Goal: Task Accomplishment & Management: Complete application form

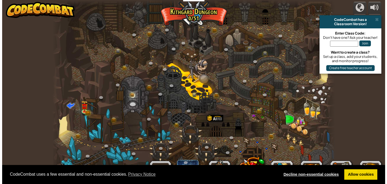
scroll to position [0, 0]
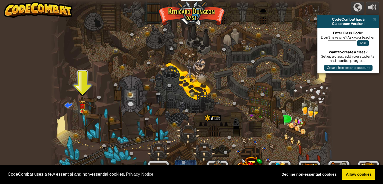
click at [77, 104] on div at bounding box center [191, 92] width 282 height 184
click at [82, 108] on img at bounding box center [82, 103] width 7 height 15
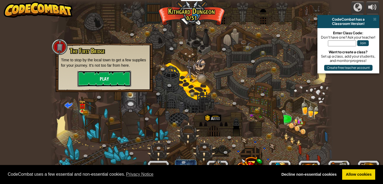
click at [101, 77] on button "Play" at bounding box center [104, 79] width 54 height 16
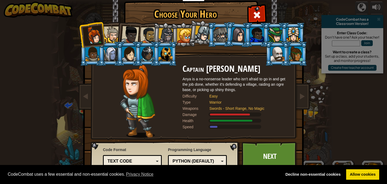
scroll to position [8, 0]
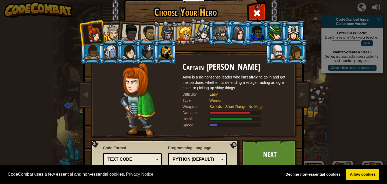
click at [110, 34] on div at bounding box center [112, 33] width 16 height 16
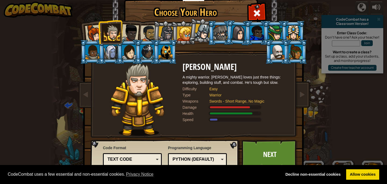
click at [153, 55] on li at bounding box center [165, 52] width 24 height 24
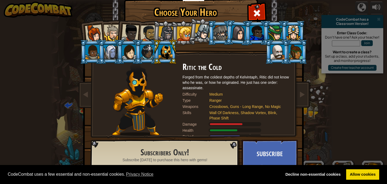
click at [133, 37] on div at bounding box center [130, 33] width 18 height 18
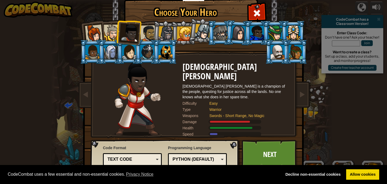
click at [142, 32] on div at bounding box center [148, 33] width 17 height 17
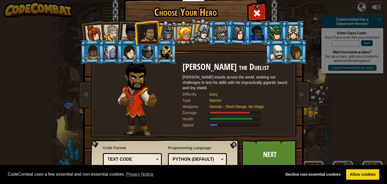
click at [171, 32] on li at bounding box center [183, 33] width 24 height 24
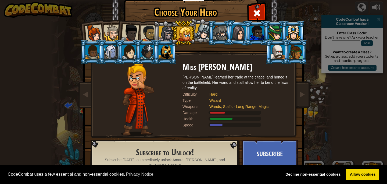
click at [152, 31] on li at bounding box center [165, 33] width 26 height 26
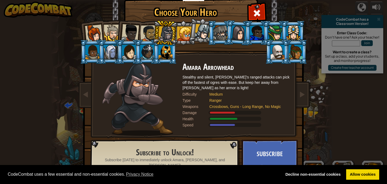
click at [143, 30] on div at bounding box center [148, 33] width 17 height 17
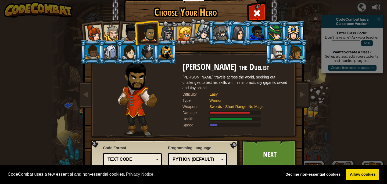
click at [126, 30] on div at bounding box center [130, 33] width 18 height 18
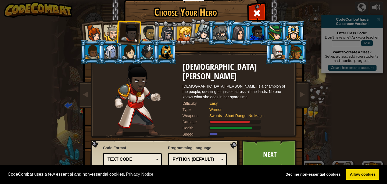
click at [112, 28] on div at bounding box center [112, 33] width 16 height 16
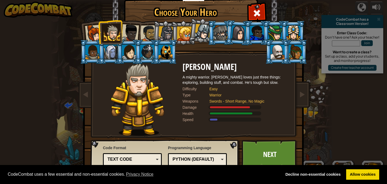
click at [90, 25] on li at bounding box center [92, 33] width 26 height 26
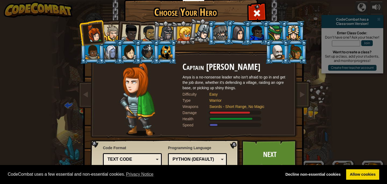
click at [106, 28] on div at bounding box center [112, 33] width 16 height 16
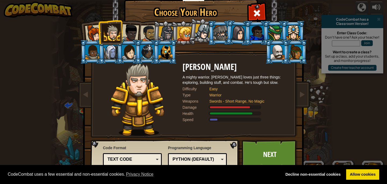
click at [113, 31] on div at bounding box center [112, 33] width 16 height 16
click at [124, 36] on div at bounding box center [130, 33] width 18 height 18
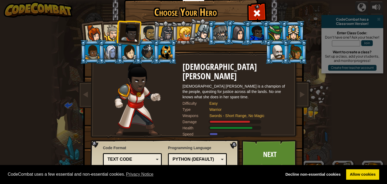
click at [144, 28] on div at bounding box center [148, 33] width 17 height 17
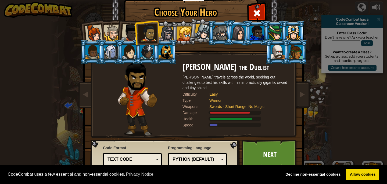
click at [128, 33] on div at bounding box center [130, 33] width 18 height 18
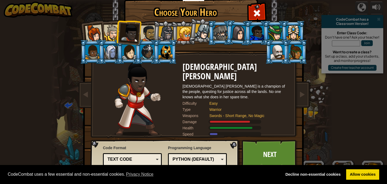
click at [109, 32] on div at bounding box center [112, 33] width 16 height 16
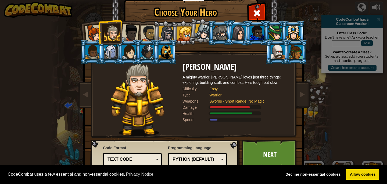
click at [88, 35] on div at bounding box center [94, 34] width 18 height 18
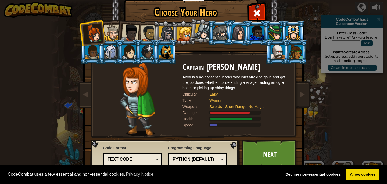
click at [112, 35] on div at bounding box center [112, 33] width 16 height 16
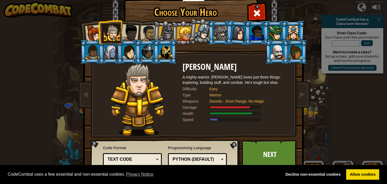
click at [144, 35] on div at bounding box center [148, 33] width 17 height 17
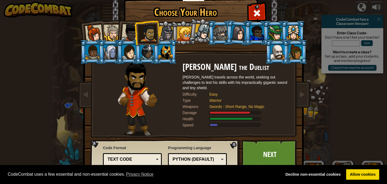
click at [130, 32] on div at bounding box center [130, 33] width 18 height 18
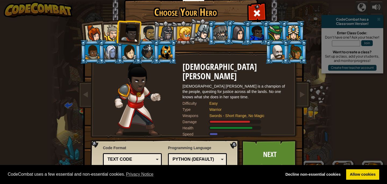
drag, startPoint x: 113, startPoint y: 34, endPoint x: 109, endPoint y: 33, distance: 4.2
click at [113, 34] on div at bounding box center [112, 33] width 16 height 16
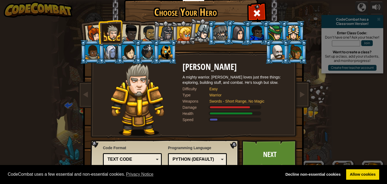
click at [80, 30] on li at bounding box center [92, 33] width 26 height 26
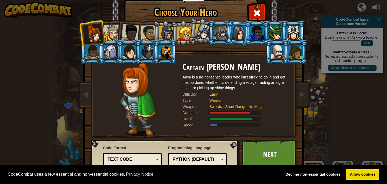
click at [140, 31] on div at bounding box center [148, 33] width 17 height 17
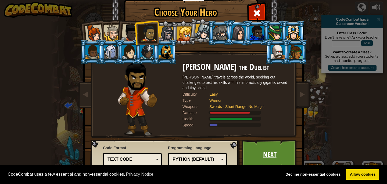
click at [255, 144] on link "Next" at bounding box center [269, 155] width 56 height 30
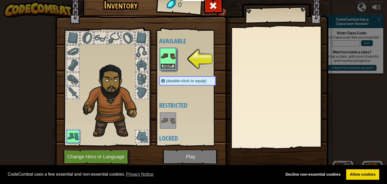
click at [164, 66] on button "Equip" at bounding box center [167, 67] width 15 height 6
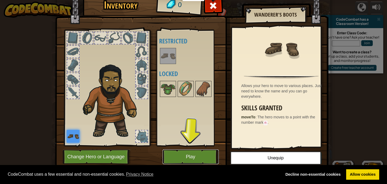
click at [184, 153] on button "Play" at bounding box center [190, 157] width 56 height 15
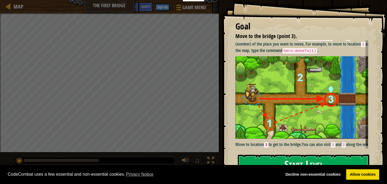
scroll to position [19, 0]
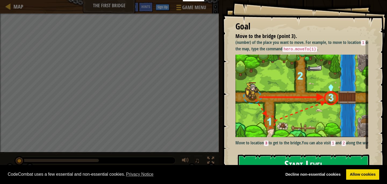
click at [282, 158] on button "Start Level" at bounding box center [303, 165] width 131 height 21
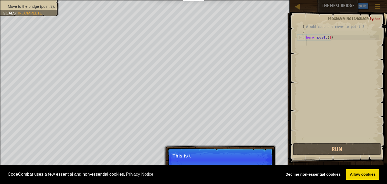
click at [340, 40] on div "# Add code and move to point 3 hero . moveTo ( 1 )" at bounding box center [342, 88] width 74 height 129
click at [220, 156] on p "This is the hero that you co" at bounding box center [219, 156] width 95 height 5
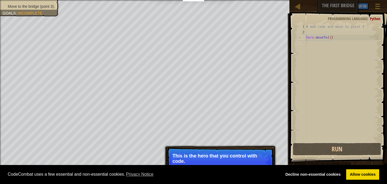
click at [270, 154] on p "Skip (esc) Continue This is the hero that you control with code." at bounding box center [220, 163] width 107 height 30
drag, startPoint x: 263, startPoint y: 161, endPoint x: 267, endPoint y: 158, distance: 5.0
click at [265, 159] on p "This is the hero that you control with code." at bounding box center [219, 159] width 95 height 11
click at [318, 149] on button "Run" at bounding box center [337, 149] width 88 height 12
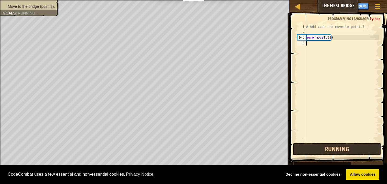
scroll to position [2, 0]
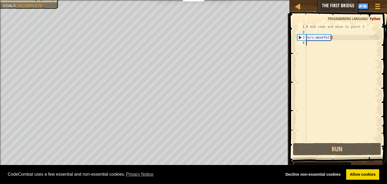
drag, startPoint x: 322, startPoint y: 49, endPoint x: 325, endPoint y: 44, distance: 5.5
click at [323, 46] on div "# Add code and move to point 3 hero . moveTo ( 1 )" at bounding box center [342, 88] width 74 height 129
click at [325, 44] on div "# Add code and move to point 3 hero . moveTo ( 1 )" at bounding box center [342, 88] width 74 height 129
click at [344, 35] on div "# Add code and move to point 3 hero . moveTo ( 1 )" at bounding box center [342, 88] width 74 height 129
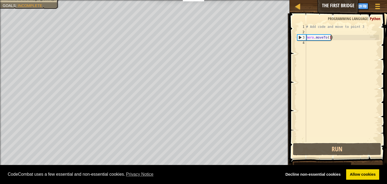
type textarea "hero.moveTo(1)"
click at [309, 48] on div "# Add code and move to point 3 hero . moveTo ( 1 )" at bounding box center [342, 88] width 74 height 129
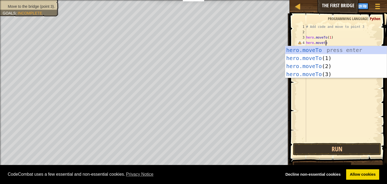
scroll to position [2, 1]
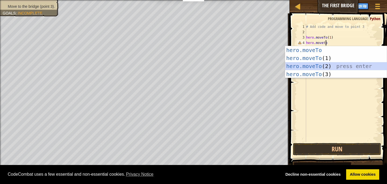
click at [324, 65] on div "hero.moveTo press enter hero.moveTo (1) press enter hero.moveTo (2) press enter…" at bounding box center [336, 70] width 102 height 48
type textarea "hero.moveTo(2)"
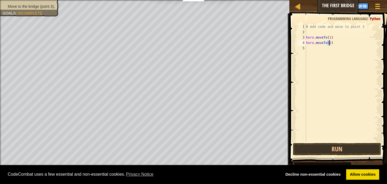
click at [334, 42] on div "# Add code and move to point 3 hero . moveTo ( 1 ) hero . moveTo ( 2 )" at bounding box center [342, 88] width 74 height 129
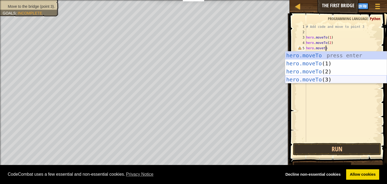
click at [333, 79] on div "hero.moveTo press enter hero.moveTo (1) press enter hero.moveTo (2) press enter…" at bounding box center [336, 76] width 102 height 48
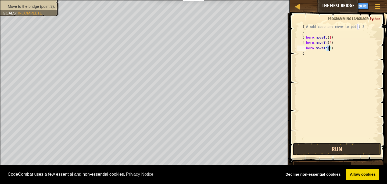
type textarea "hero.moveTo(3)"
click at [343, 150] on button "Run" at bounding box center [337, 149] width 88 height 12
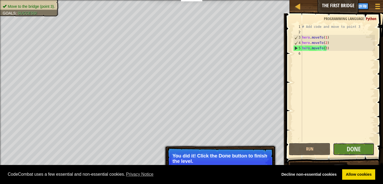
click at [366, 146] on button "Done" at bounding box center [353, 149] width 41 height 12
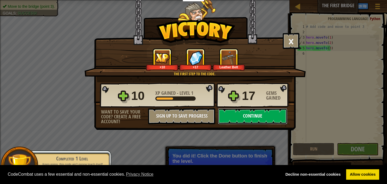
click at [250, 116] on button "Continue" at bounding box center [252, 116] width 69 height 16
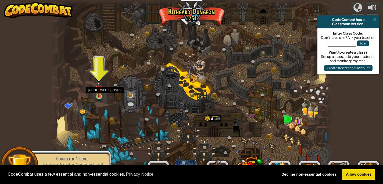
click at [101, 95] on img at bounding box center [98, 89] width 7 height 16
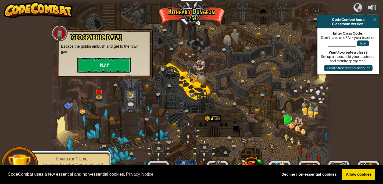
click at [85, 64] on button "Play" at bounding box center [104, 65] width 54 height 16
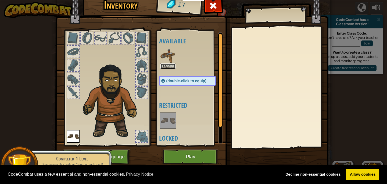
click at [163, 64] on button "Equip" at bounding box center [167, 67] width 15 height 6
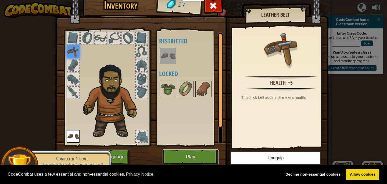
click at [191, 155] on button "Play" at bounding box center [190, 157] width 56 height 15
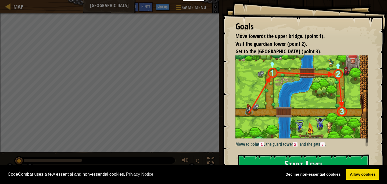
scroll to position [37, 0]
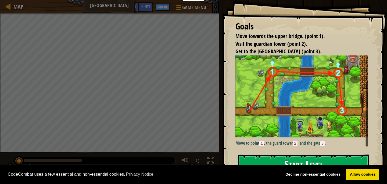
click at [318, 159] on button "Start Level" at bounding box center [303, 165] width 131 height 21
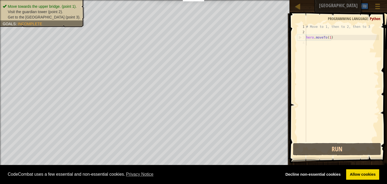
click at [316, 42] on div "# Move to 1, then to 2, then to 3 hero . moveTo ( 1 )" at bounding box center [342, 88] width 74 height 129
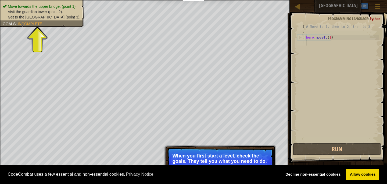
click at [208, 153] on p "Skip (esc) Continue When you first start a level, check the goals. They tell yo…" at bounding box center [220, 163] width 107 height 30
click at [320, 41] on div "# Move to 1, then to 2, then to 3 hero . moveTo ( 1 )" at bounding box center [342, 88] width 74 height 129
click at [322, 42] on div "# Move to 1, then to 2, then to 3 hero . moveTo ( 1 )" at bounding box center [342, 88] width 74 height 129
drag, startPoint x: 303, startPoint y: 46, endPoint x: 292, endPoint y: 53, distance: 13.0
click at [295, 50] on div "1 2 3 4 # Move to 1, then to 2, then to 3 hero . moveTo ( 1 ) ההההההההההההההההה…" at bounding box center [337, 99] width 99 height 166
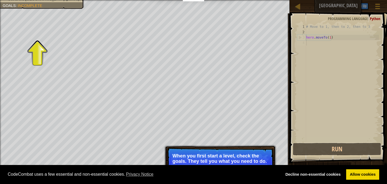
click at [0, 29] on div at bounding box center [0, 96] width 1 height 193
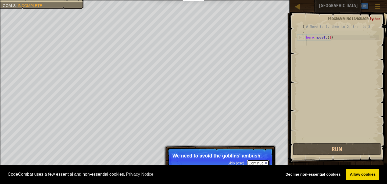
click at [255, 164] on button "Continue" at bounding box center [258, 163] width 22 height 7
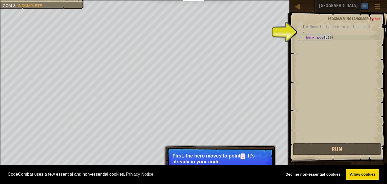
click at [338, 39] on div "# Move to 1, then to 2, then to 3 hero . moveTo ( 1 )" at bounding box center [342, 88] width 74 height 129
type textarea "hero.moveTo(1)"
click at [319, 41] on div "# Move to 1, then to 2, then to 3 hero . moveTo ( 1 )" at bounding box center [342, 88] width 74 height 129
click at [318, 44] on div "# Move to 1, then to 2, then to 3 hero . moveTo ( 1 )" at bounding box center [342, 88] width 74 height 129
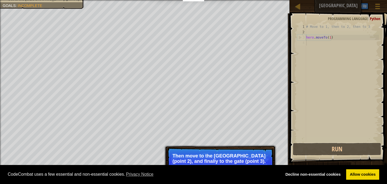
click at [227, 157] on p "Then move to the [GEOGRAPHIC_DATA] (point 2), and finally to the gate (point 3)." at bounding box center [219, 159] width 95 height 11
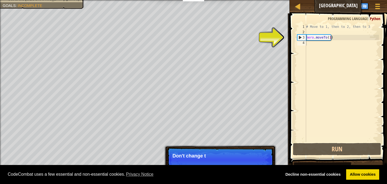
drag, startPoint x: 231, startPoint y: 148, endPoint x: 226, endPoint y: 147, distance: 5.2
click at [229, 147] on div "Skip (esc) Continue Don't change t" at bounding box center [220, 184] width 112 height 79
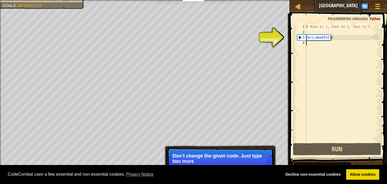
click at [314, 52] on div "# Move to 1, then to 2, then to 3 hero . moveTo ( 1 )" at bounding box center [342, 88] width 74 height 129
click at [316, 44] on div "# Move to 1, then to 2, then to 3 hero . moveTo ( 1 )" at bounding box center [342, 88] width 74 height 129
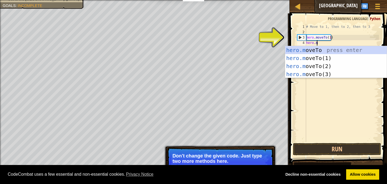
scroll to position [2, 1]
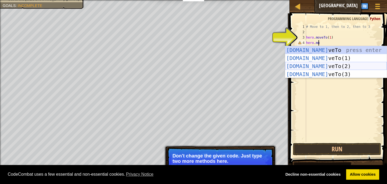
drag, startPoint x: 328, startPoint y: 69, endPoint x: 332, endPoint y: 52, distance: 17.9
click at [329, 66] on div "[DOMAIN_NAME] veTo press enter [DOMAIN_NAME] veTo(1) press enter [DOMAIN_NAME] …" at bounding box center [336, 70] width 102 height 48
type textarea "hero.moveTo(2)"
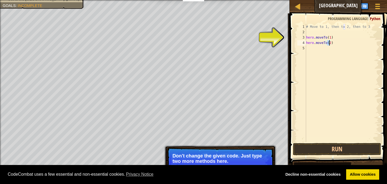
click at [312, 53] on div "# Move to 1, then to 2, then to 3 hero . moveTo ( 1 ) hero . moveTo ( 2 )" at bounding box center [342, 88] width 74 height 129
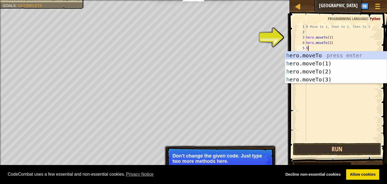
type textarea "her"
click at [331, 84] on div "# Move to 1, then to 2, then to 3 hero . moveTo ( 1 ) hero . moveTo ( 2 ) her" at bounding box center [342, 88] width 74 height 129
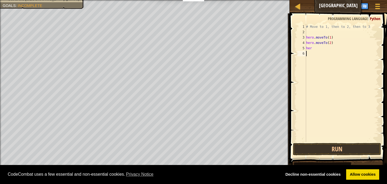
click at [316, 50] on div "# Move to 1, then to 2, then to 3 hero . moveTo ( 1 ) hero . moveTo ( 2 ) her" at bounding box center [342, 88] width 74 height 129
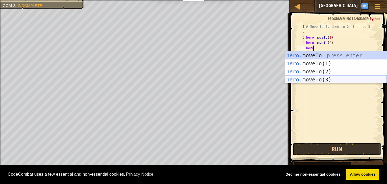
drag, startPoint x: 330, startPoint y: 80, endPoint x: 333, endPoint y: 89, distance: 9.9
click at [330, 80] on div "hero .moveTo press enter hero .moveTo(1) press enter hero .moveTo(2) press ente…" at bounding box center [336, 76] width 102 height 48
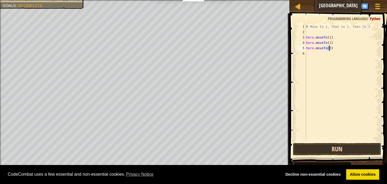
type textarea "hero.moveTo(3)"
click at [340, 148] on button "Run" at bounding box center [337, 149] width 88 height 12
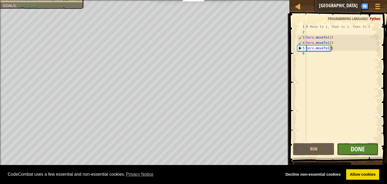
click at [362, 147] on span "Done" at bounding box center [357, 149] width 14 height 9
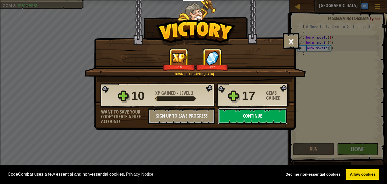
click at [230, 117] on button "Continue" at bounding box center [252, 116] width 69 height 16
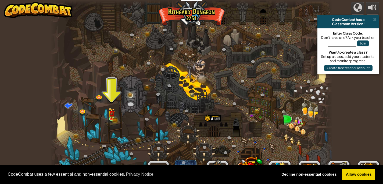
click at [346, 48] on div "Join" at bounding box center [348, 45] width 56 height 10
click at [346, 45] on input "text" at bounding box center [342, 44] width 28 height 6
click at [343, 44] on input "text" at bounding box center [342, 44] width 28 height 6
click at [110, 119] on link at bounding box center [112, 118] width 11 height 11
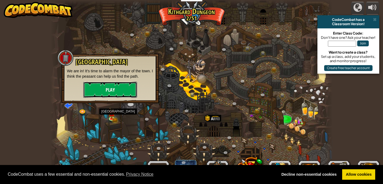
click at [114, 88] on button "Play" at bounding box center [110, 90] width 54 height 16
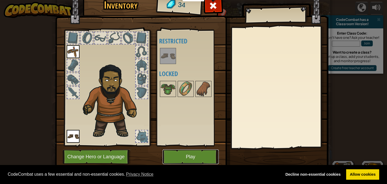
click at [178, 158] on button "Play" at bounding box center [190, 157] width 56 height 15
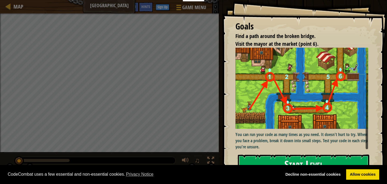
scroll to position [47, 0]
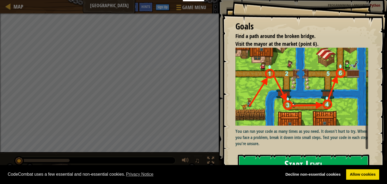
click at [310, 156] on button "Start Level" at bounding box center [303, 165] width 131 height 21
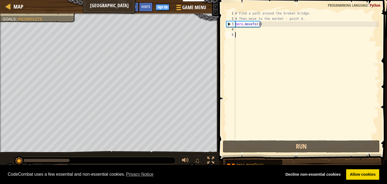
click at [265, 32] on div "Map Broken Bridge Game Menu Done Sign Up Hints Ask AI 1 ההההההההההההההההההההההה…" at bounding box center [193, 92] width 387 height 184
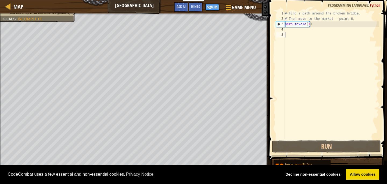
click at [296, 31] on div "# Find a path around the broken bridge. # Then move to the market - point 6. he…" at bounding box center [331, 81] width 95 height 140
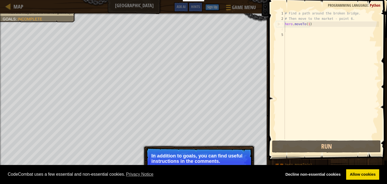
click at [299, 31] on div "# Find a path around the broken bridge. # Then move to the market - point 6. he…" at bounding box center [331, 81] width 95 height 140
click at [298, 30] on div "# Find a path around the broken bridge. # Then move to the market - point 6. he…" at bounding box center [331, 81] width 95 height 140
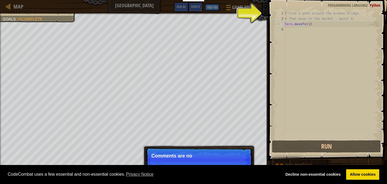
click at [341, 35] on div "# Find a path around the broken bridge. # Then move to the market - point 6. he…" at bounding box center [331, 81] width 95 height 140
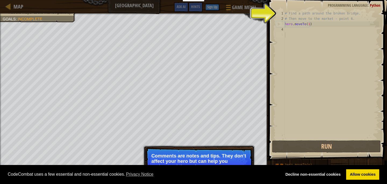
click at [354, 38] on div "# Find a path around the broken bridge. # Then move to the market - point 6. he…" at bounding box center [331, 81] width 95 height 140
click at [351, 31] on div "# Find a path around the broken bridge. # Then move to the market - point 6. he…" at bounding box center [331, 81] width 95 height 140
click at [350, 31] on div "# Find a path around the broken bridge. # Then move to the market - point 6. he…" at bounding box center [331, 81] width 95 height 140
drag, startPoint x: 350, startPoint y: 31, endPoint x: 345, endPoint y: 29, distance: 5.5
click at [349, 31] on div "# Find a path around the broken bridge. # Then move to the market - point 6. he…" at bounding box center [331, 81] width 95 height 140
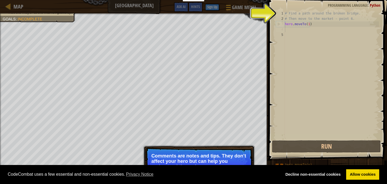
drag, startPoint x: 330, startPoint y: 25, endPoint x: 318, endPoint y: 32, distance: 13.5
click at [325, 27] on div "# Find a path around the broken bridge. # Then move to the market - point 6. he…" at bounding box center [331, 81] width 95 height 140
type textarea "hero.moveTo(1)"
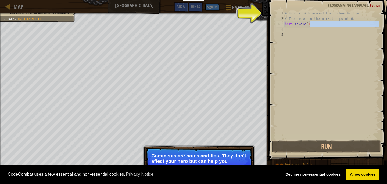
click at [282, 74] on div "hero.moveTo(1) 1 2 3 4 5 # Find a path around the broken bridge. # Then move to…" at bounding box center [327, 75] width 104 height 129
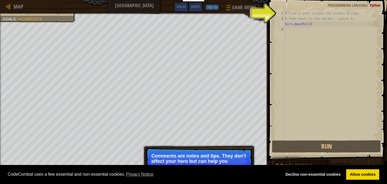
click at [292, 32] on div "# Find a path around the broken bridge. # Then move to the market - point 6. he…" at bounding box center [331, 81] width 95 height 140
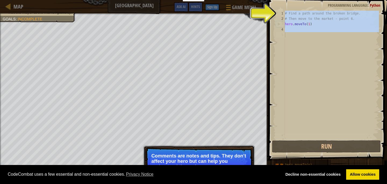
click at [292, 32] on div "# Find a path around the broken bridge. # Then move to the market - point 6. he…" at bounding box center [331, 81] width 95 height 140
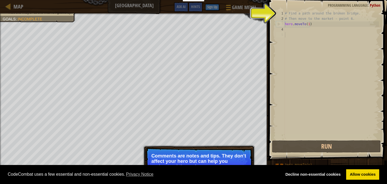
click at [292, 32] on div "# Find a path around the broken bridge. # Then move to the market - point 6. he…" at bounding box center [331, 81] width 95 height 140
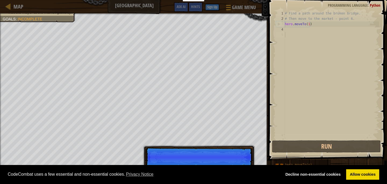
click at [194, 150] on p "Skip (esc) Continue" at bounding box center [199, 157] width 107 height 19
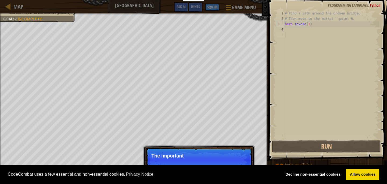
click at [193, 151] on p "Skip (esc) Continue The important" at bounding box center [199, 160] width 107 height 25
click at [193, 154] on p "The important" at bounding box center [198, 156] width 95 height 5
click at [194, 155] on p "The important objects" at bounding box center [198, 156] width 95 height 5
click at [194, 157] on p "The important objects and p" at bounding box center [198, 156] width 95 height 5
click at [195, 159] on p "Skip (esc) Continue The important objects and points u" at bounding box center [199, 160] width 107 height 25
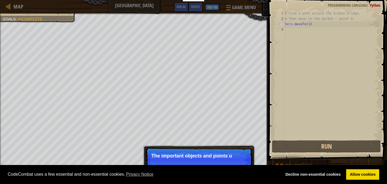
click at [199, 159] on p "The important objects and points u" at bounding box center [198, 156] width 95 height 5
click at [200, 158] on p "The important objects and points usually" at bounding box center [198, 156] width 95 height 5
click at [201, 157] on p "The important objects and points usually have s" at bounding box center [198, 159] width 95 height 11
click at [201, 157] on p "The important objects and points usually have special" at bounding box center [198, 159] width 95 height 11
click at [201, 156] on p "The important objects and points usually have special marks a" at bounding box center [198, 159] width 95 height 11
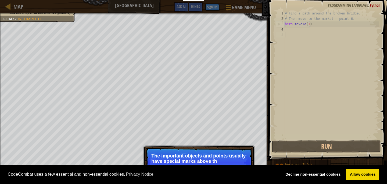
click at [201, 156] on p "The important objects and points usually have special marks above th" at bounding box center [198, 159] width 95 height 11
click at [201, 156] on p "The important objects and points usually have special marks above them." at bounding box center [198, 159] width 95 height 11
click at [202, 155] on p "The important objects and points usually have special marks above them." at bounding box center [198, 159] width 95 height 11
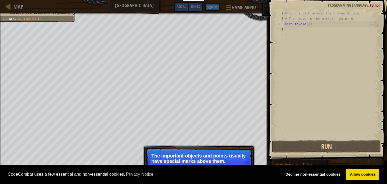
click at [202, 155] on p "The important objects and points usually have special marks above them." at bounding box center [198, 159] width 95 height 11
drag, startPoint x: 202, startPoint y: 155, endPoint x: 204, endPoint y: 157, distance: 2.9
click at [205, 157] on p "The important objects and points usually have special marks above them." at bounding box center [198, 159] width 95 height 11
click at [206, 157] on p "The important objects and points usually have special marks above them." at bounding box center [198, 159] width 95 height 11
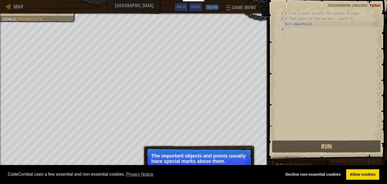
click at [207, 157] on p "The important objects and points usually have special marks above them." at bounding box center [198, 159] width 95 height 11
click at [291, 29] on div "# Find a path around the broken bridge. # Then move to the market - point 6. he…" at bounding box center [331, 81] width 95 height 140
click at [292, 31] on div "# Find a path around the broken bridge. # Then move to the market - point 6. he…" at bounding box center [331, 81] width 95 height 140
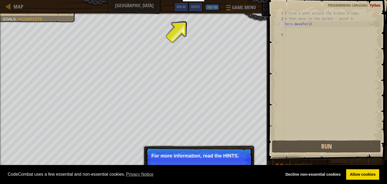
click at [204, 158] on p "For more information, read the HINTS." at bounding box center [198, 156] width 95 height 5
drag, startPoint x: 193, startPoint y: 159, endPoint x: 190, endPoint y: 160, distance: 3.3
click at [191, 159] on p "Skip (esc) Continue For more information, read the HINTS." at bounding box center [199, 160] width 107 height 25
click at [190, 160] on p "Skip (esc) Continue For more information, read the HINTS." at bounding box center [199, 160] width 107 height 25
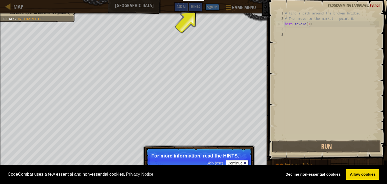
click at [189, 159] on p "Skip (esc) Continue For more information, read the HINTS." at bounding box center [199, 160] width 107 height 25
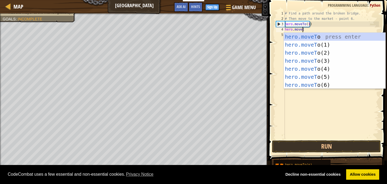
scroll to position [2, 1]
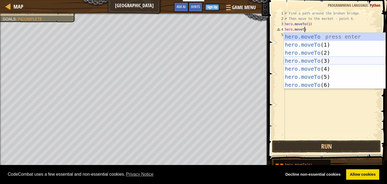
click at [302, 60] on div "hero.moveTo press enter hero.moveTo (1) press enter hero.moveTo (2) press enter…" at bounding box center [335, 69] width 102 height 73
type textarea "hero.moveTo(3)"
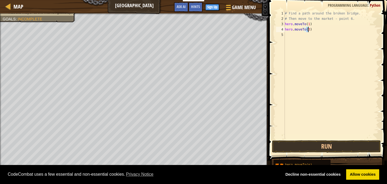
click at [311, 41] on div "# Find a path around the broken bridge. # Then move to the market - point 6. he…" at bounding box center [331, 81] width 95 height 140
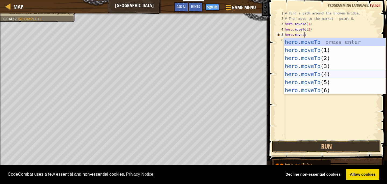
click at [318, 73] on div "hero.moveTo press enter hero.moveTo (1) press enter hero.moveTo (2) press enter…" at bounding box center [335, 74] width 102 height 73
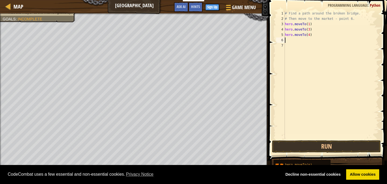
scroll to position [2, 2]
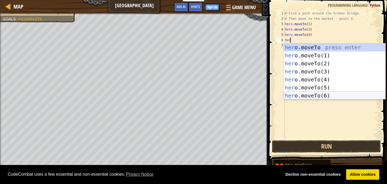
click at [329, 96] on div "her o.moveTo press enter her o.moveTo(1) press enter her o.moveTo(2) press ente…" at bounding box center [335, 80] width 102 height 73
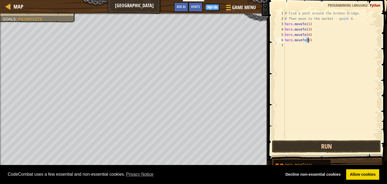
type textarea "hero.moveTo(6)"
click at [332, 148] on button "Run" at bounding box center [326, 147] width 108 height 12
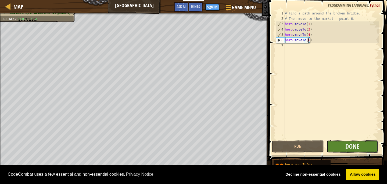
click at [343, 144] on button "Done" at bounding box center [352, 147] width 52 height 12
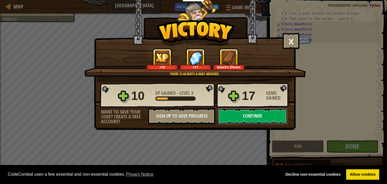
click at [242, 114] on button "Continue" at bounding box center [252, 116] width 69 height 16
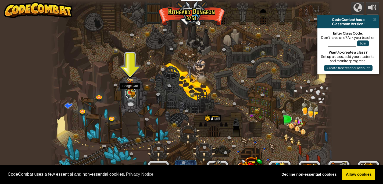
click at [132, 94] on link at bounding box center [130, 93] width 11 height 11
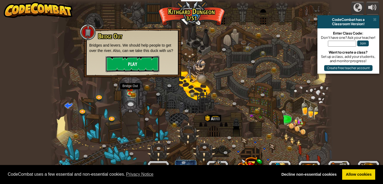
click at [128, 61] on button "Play" at bounding box center [133, 64] width 54 height 16
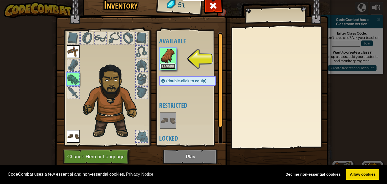
click at [167, 67] on button "Equip" at bounding box center [167, 67] width 15 height 6
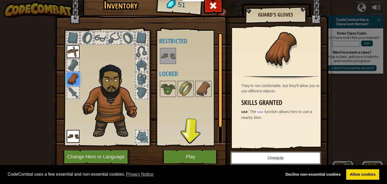
click at [274, 158] on button "Unequip" at bounding box center [275, 158] width 91 height 13
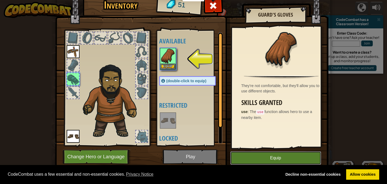
click at [277, 154] on button "Equip" at bounding box center [275, 158] width 91 height 13
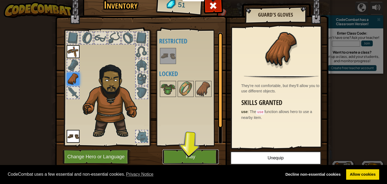
drag, startPoint x: 192, startPoint y: 155, endPoint x: 195, endPoint y: 154, distance: 2.9
click at [193, 155] on button "Play" at bounding box center [190, 157] width 56 height 15
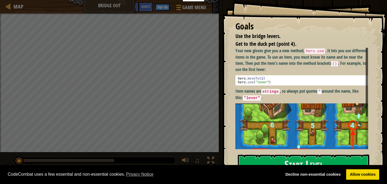
click at [246, 99] on code ""lever"" at bounding box center [251, 98] width 18 height 5
drag, startPoint x: 310, startPoint y: 155, endPoint x: 273, endPoint y: 149, distance: 37.8
click at [309, 155] on div "Goals Use the bridge levers. Get to the duck pet (point 4). Your new gloves giv…" at bounding box center [304, 92] width 165 height 184
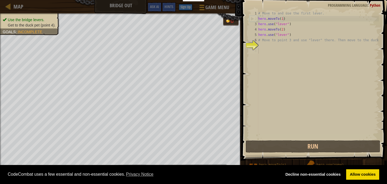
click at [267, 50] on div "# Move to and use the first lever. hero . moveTo ( 1 ) hero . use ( "lever" ) h…" at bounding box center [318, 81] width 122 height 140
click at [266, 48] on div "# Move to and use the first lever. hero . moveTo ( 1 ) hero . use ( "lever" ) h…" at bounding box center [318, 81] width 122 height 140
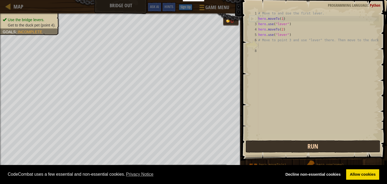
drag, startPoint x: 315, startPoint y: 137, endPoint x: 319, endPoint y: 147, distance: 11.0
click at [318, 144] on div "1 2 3 4 5 6 7 8 # Move to and use the first lever. hero . moveTo ( 1 ) hero . u…" at bounding box center [313, 91] width 147 height 177
click at [319, 147] on button "Run" at bounding box center [312, 147] width 135 height 12
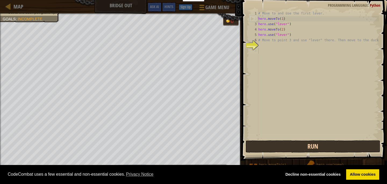
scroll to position [2, 0]
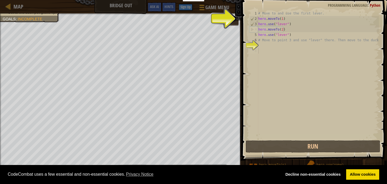
click at [269, 47] on div "# Move to and use the first lever. hero . moveTo ( 1 ) hero . use ( "lever" ) h…" at bounding box center [318, 81] width 122 height 140
drag, startPoint x: 266, startPoint y: 46, endPoint x: 270, endPoint y: 47, distance: 4.2
click at [270, 47] on div "# Move to and use the first lever. hero . moveTo ( 1 ) hero . use ( "lever" ) h…" at bounding box center [318, 81] width 122 height 140
click at [266, 46] on div "# Move to and use the first lever. hero . moveTo ( 1 ) hero . use ( "lever" ) h…" at bounding box center [318, 81] width 122 height 140
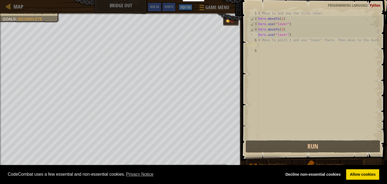
click at [263, 45] on div "# Move to and use the first lever. hero . moveTo ( 1 ) hero . use ( "lever" ) h…" at bounding box center [318, 81] width 122 height 140
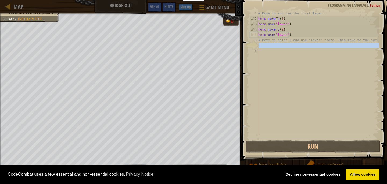
click at [265, 47] on div "# Move to and use the first lever. hero . moveTo ( 1 ) hero . use ( "lever" ) h…" at bounding box center [318, 75] width 122 height 129
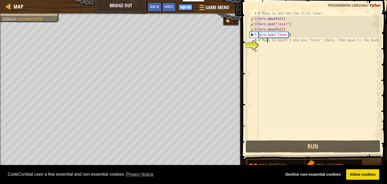
click at [268, 42] on div "# Move to and use the first lever. hero . moveTo ( 1 ) hero . use ( "lever" ) h…" at bounding box center [318, 81] width 122 height 140
type textarea "# Move to point 3 and use "lever" there. Then move to the duck."
click at [269, 48] on div "# Move to and use the first lever. hero . moveTo ( 1 ) hero . use ( "lever" ) h…" at bounding box center [318, 81] width 122 height 140
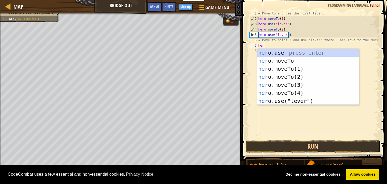
scroll to position [2, 0]
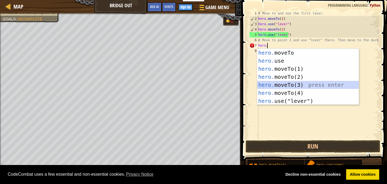
click at [321, 87] on div "hero. moveTo press enter hero. use press enter hero. moveTo(1) press enter hero…" at bounding box center [308, 85] width 102 height 73
type textarea "hero.moveTo(3)"
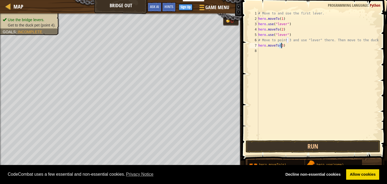
click at [294, 50] on div "# Move to and use the first lever. hero . moveTo ( 1 ) hero . use ( "lever" ) h…" at bounding box center [318, 81] width 122 height 140
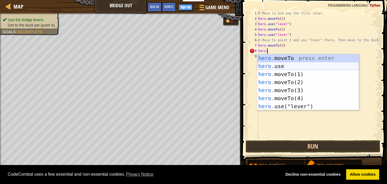
click at [277, 69] on div "hero. moveTo press enter hero. use press enter hero. moveTo(1) press enter hero…" at bounding box center [308, 90] width 102 height 73
type textarea "hero.use("lever")"
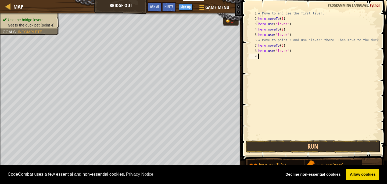
click at [292, 54] on div "# Move to and use the first lever. hero . moveTo ( 1 ) hero . use ( "lever" ) h…" at bounding box center [318, 81] width 122 height 140
type textarea "j"
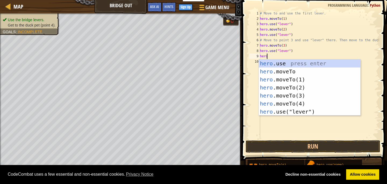
scroll to position [2, 0]
click at [307, 100] on div "hero .use press enter hero .moveTo press enter hero .moveTo(1) press enter hero…" at bounding box center [310, 96] width 102 height 73
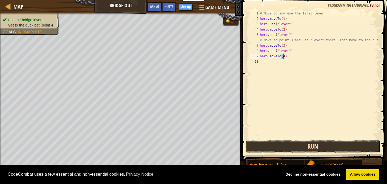
type textarea "hero.moveTo(4)"
click at [303, 143] on button "Run" at bounding box center [312, 147] width 135 height 12
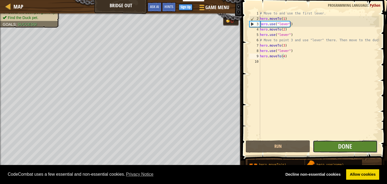
click at [337, 143] on button "Done" at bounding box center [345, 147] width 64 height 12
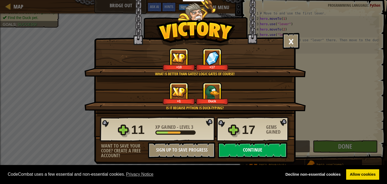
click at [238, 151] on button "Continue" at bounding box center [252, 151] width 69 height 16
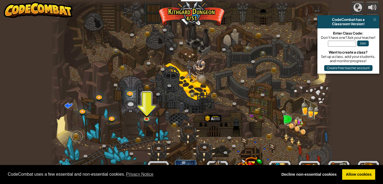
click at [74, 134] on link at bounding box center [77, 136] width 11 height 11
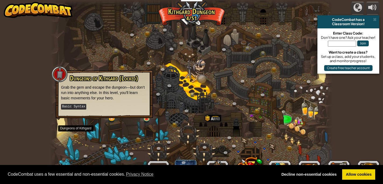
click at [150, 118] on div "Dungeons of Kithgard (Locked) Grab the gem and escape the dungeon—but don’t run…" at bounding box center [104, 94] width 97 height 48
click at [147, 119] on div at bounding box center [147, 118] width 6 height 6
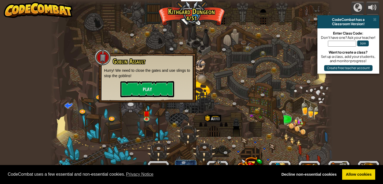
click at [168, 127] on div at bounding box center [191, 92] width 282 height 184
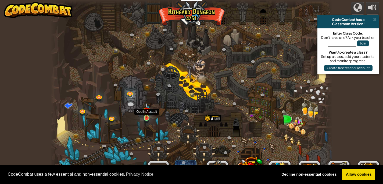
click at [145, 118] on img at bounding box center [146, 111] width 7 height 16
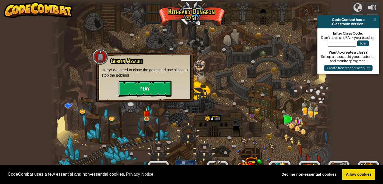
click at [154, 86] on button "Play" at bounding box center [145, 89] width 54 height 16
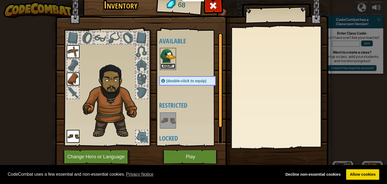
click at [164, 64] on button "Equip" at bounding box center [167, 67] width 15 height 6
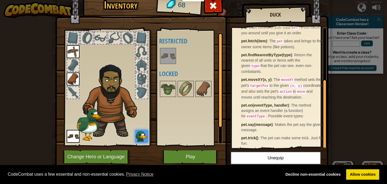
scroll to position [1, 0]
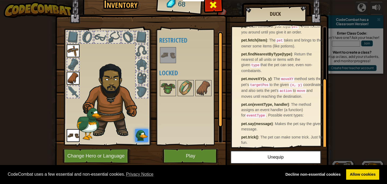
click at [209, 6] on span at bounding box center [213, 5] width 9 height 9
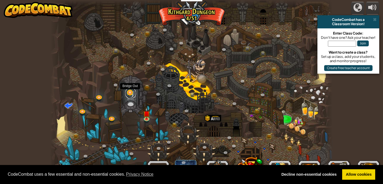
click at [129, 95] on link at bounding box center [130, 93] width 11 height 11
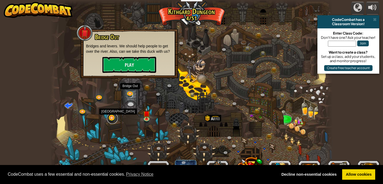
click at [114, 118] on link at bounding box center [112, 118] width 11 height 11
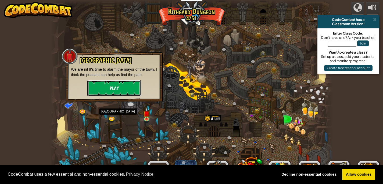
click at [124, 84] on button "Play" at bounding box center [114, 88] width 54 height 16
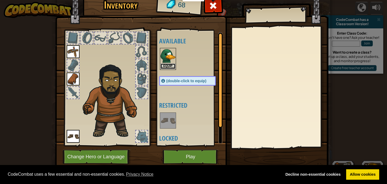
click at [172, 67] on button "Equip" at bounding box center [167, 67] width 15 height 6
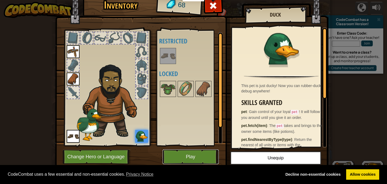
click at [208, 152] on button "Play" at bounding box center [190, 157] width 56 height 15
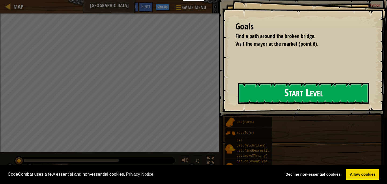
click at [222, 105] on div "Goals Find a path around the broken bridge. Visit the mayor at the market (poin…" at bounding box center [304, 56] width 165 height 113
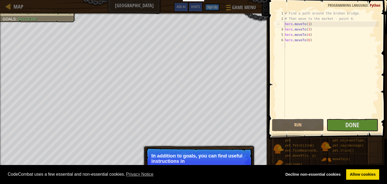
drag, startPoint x: 213, startPoint y: 165, endPoint x: 213, endPoint y: 161, distance: 4.8
click at [213, 0] on body "Cookie Policy CodeCombat uses a few essential and non-essential cookies. Privac…" at bounding box center [193, 0] width 387 height 0
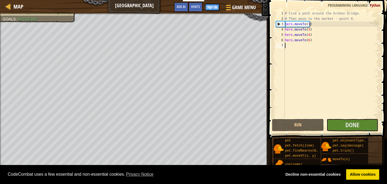
click at [294, 48] on div "# Find a path around the broken bridge. # Then move to the market - point 6. he…" at bounding box center [331, 70] width 95 height 118
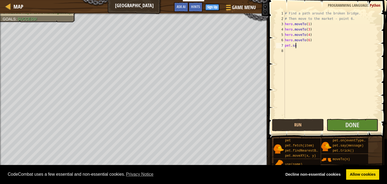
scroll to position [2, 1]
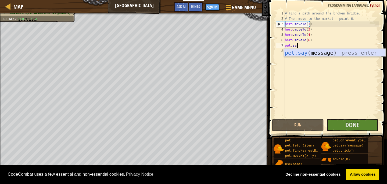
click at [324, 54] on div "pet.say (message) press enter" at bounding box center [335, 61] width 102 height 24
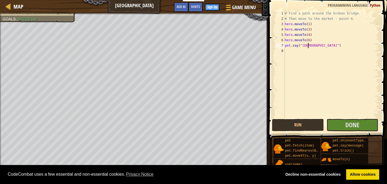
scroll to position [2, 2]
click at [306, 45] on div "# Find a path around the broken bridge. # Then move to the market - point 6. he…" at bounding box center [331, 70] width 95 height 118
drag, startPoint x: 311, startPoint y: 45, endPoint x: 301, endPoint y: 45, distance: 9.7
click at [301, 45] on div "# Find a path around the broken bridge. # Then move to the market - point 6. he…" at bounding box center [331, 70] width 95 height 118
type textarea "pet.say("Dáithí")"
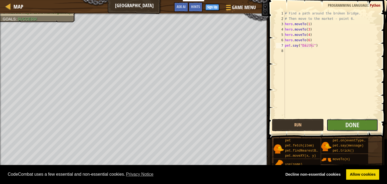
click at [360, 122] on button "Done" at bounding box center [352, 125] width 52 height 12
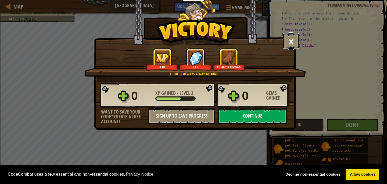
click at [286, 37] on button "×" at bounding box center [290, 41] width 17 height 16
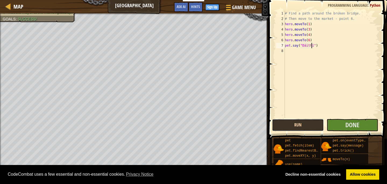
drag, startPoint x: 305, startPoint y: 128, endPoint x: 304, endPoint y: 123, distance: 5.4
click at [304, 127] on button "Run" at bounding box center [298, 125] width 52 height 12
click at [303, 123] on button "Running" at bounding box center [298, 125] width 52 height 12
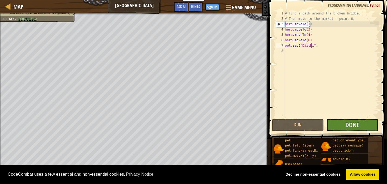
click at [316, 46] on div "# Find a path around the broken bridge. # Then move to the market - point 6. he…" at bounding box center [331, 70] width 95 height 118
click at [309, 50] on div "# Find a path around the broken bridge. # Then move to the market - point 6. he…" at bounding box center [331, 70] width 95 height 118
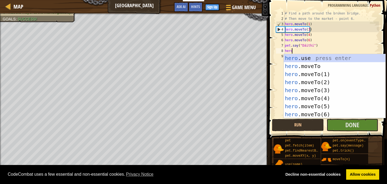
scroll to position [2, 1]
click at [337, 57] on div "hero. use press enter hero. moveTo press enter hero. moveTo(1) press enter hero…" at bounding box center [335, 94] width 102 height 81
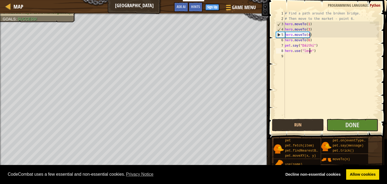
scroll to position [2, 2]
click at [292, 121] on button "Run" at bounding box center [298, 125] width 52 height 12
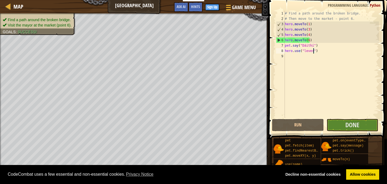
drag, startPoint x: 314, startPoint y: 51, endPoint x: 317, endPoint y: 43, distance: 8.5
click at [313, 52] on div "# Find a path around the broken bridge. # Then move to the market - point 6. he…" at bounding box center [331, 70] width 95 height 118
drag, startPoint x: 315, startPoint y: 44, endPoint x: 379, endPoint y: 35, distance: 64.3
click at [285, 45] on div "# Find a path around the broken bridge. # Then move to the market - point 6. he…" at bounding box center [331, 70] width 95 height 118
type textarea "pet.say("Dáithí")"
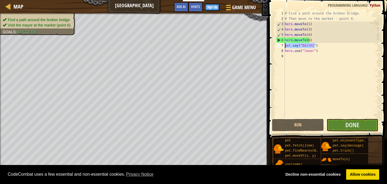
scroll to position [2, 0]
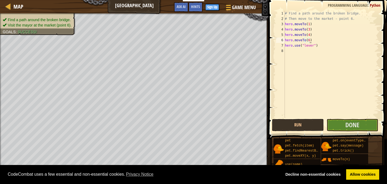
drag, startPoint x: 284, startPoint y: 24, endPoint x: 288, endPoint y: 22, distance: 4.7
click at [284, 24] on div "3" at bounding box center [280, 23] width 9 height 5
click at [287, 23] on div "# Find a path around the broken bridge. # Then move to the market - point 6. he…" at bounding box center [331, 70] width 95 height 118
click at [284, 23] on div "3" at bounding box center [280, 23] width 9 height 5
click at [284, 22] on div "3" at bounding box center [280, 23] width 9 height 5
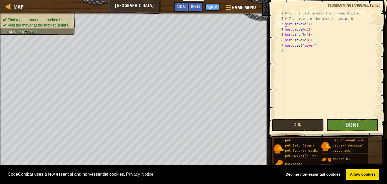
type textarea "hero.moveTo(1)"
click at [285, 23] on div "# Find a path around the broken bridge. # Then move to the market - point 6. he…" at bounding box center [331, 70] width 95 height 118
click at [301, 25] on div "# Find a path around the broken bridge. # Then move to the market - point 6. he…" at bounding box center [331, 70] width 95 height 118
paste textarea "pet.say("Dáithí")"
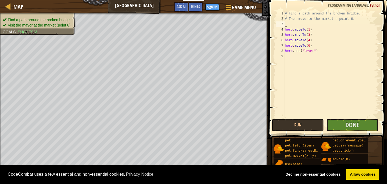
type textarea "pet.say("Dáithí")"
click at [300, 124] on button "Run" at bounding box center [298, 125] width 52 height 12
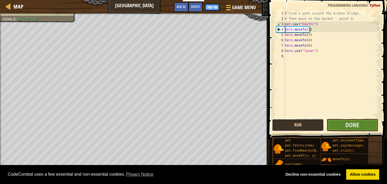
click at [295, 122] on button "Run" at bounding box center [298, 125] width 52 height 12
click at [272, 129] on button "Run" at bounding box center [298, 125] width 52 height 12
click at [291, 122] on button "Run" at bounding box center [298, 125] width 52 height 12
click at [336, 121] on div "pet.say("Dáithí") 1 2 3 4 5 6 7 8 9 # Find a path around the broken bridge. # T…" at bounding box center [327, 80] width 120 height 155
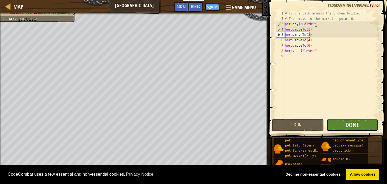
click at [340, 124] on button "Done" at bounding box center [352, 125] width 52 height 12
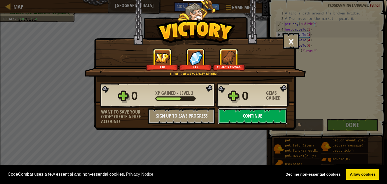
click at [255, 120] on button "Continue" at bounding box center [252, 116] width 69 height 16
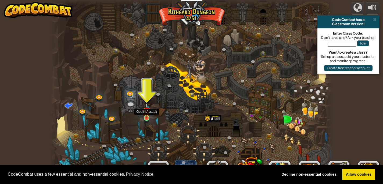
click at [145, 116] on img at bounding box center [146, 111] width 7 height 16
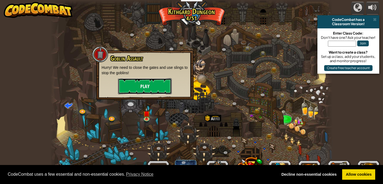
click at [142, 83] on button "Play" at bounding box center [145, 86] width 54 height 16
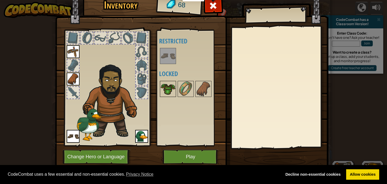
click at [164, 85] on img at bounding box center [167, 89] width 15 height 15
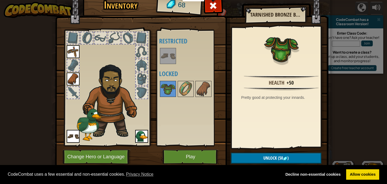
drag, startPoint x: 184, startPoint y: 75, endPoint x: 180, endPoint y: 77, distance: 5.0
click at [183, 75] on h4 "Locked" at bounding box center [192, 73] width 67 height 7
click at [180, 83] on div "Available Equip Equip Equip (double-click to equip) Restricted Locked" at bounding box center [192, 88] width 67 height 112
click at [181, 85] on img at bounding box center [185, 89] width 15 height 15
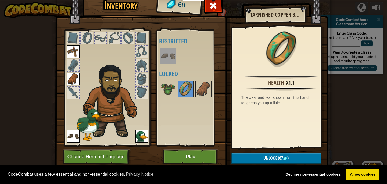
click at [220, 92] on div "Inventory 68 Available Equip Equip Equip (double-click to equip) Restricted Loc…" at bounding box center [193, 81] width 273 height 177
click at [208, 89] on img at bounding box center [203, 89] width 15 height 15
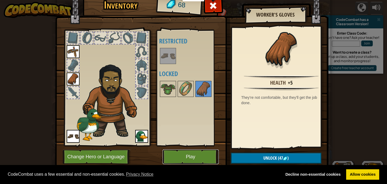
click at [197, 160] on button "Play" at bounding box center [190, 157] width 56 height 15
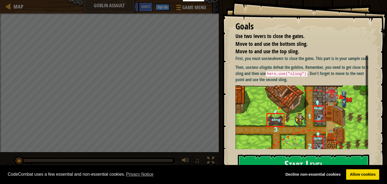
scroll to position [27, 0]
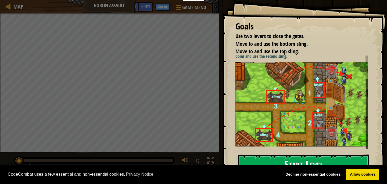
click at [285, 160] on button "Start Level" at bounding box center [303, 165] width 131 height 21
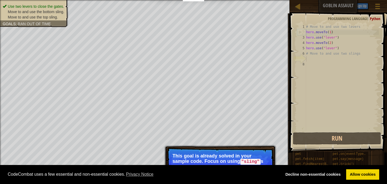
click at [251, 160] on code ""sling"" at bounding box center [250, 162] width 20 height 6
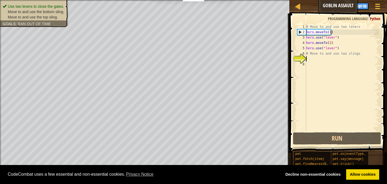
click at [316, 63] on div "# Move to and use two levers hero . moveTo ( 1 ) hero . use ( "lever" ) hero . …" at bounding box center [342, 83] width 74 height 118
click at [312, 61] on div "# Move to and use two levers hero . moveTo ( 1 ) hero . use ( "lever" ) hero . …" at bounding box center [342, 83] width 74 height 118
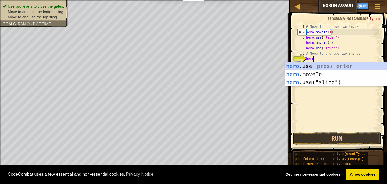
scroll to position [2, 0]
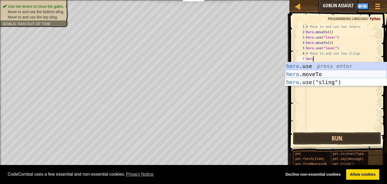
click at [317, 71] on div "hero .use press enter hero .moveTo press enter hero .use("sling") press enter" at bounding box center [336, 82] width 102 height 40
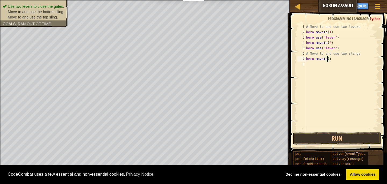
type textarea "hero.moveTo(3)"
click at [322, 68] on div "# Move to and use two levers hero . moveTo ( 1 ) hero . use ( "lever" ) hero . …" at bounding box center [342, 83] width 74 height 118
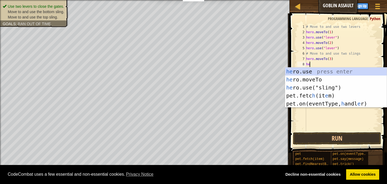
scroll to position [2, 0]
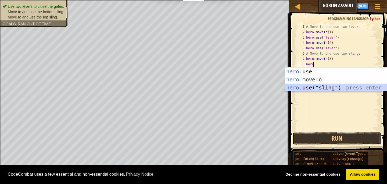
click at [329, 89] on div "hero .use press enter hero .moveTo press enter hero .use("sling") press enter" at bounding box center [336, 88] width 102 height 40
type textarea "hero.use("sling")"
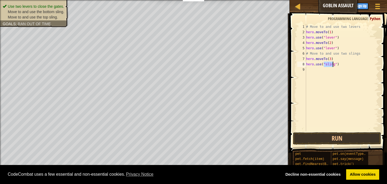
click at [340, 65] on div "# Move to and use two levers hero . moveTo ( 1 ) hero . use ( "lever" ) hero . …" at bounding box center [342, 83] width 74 height 118
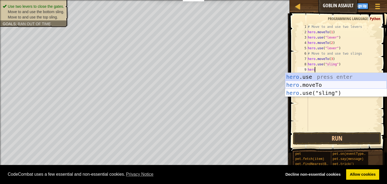
click at [324, 84] on div "hero .use press enter hero .moveTo press enter hero .use("sling") press enter" at bounding box center [336, 93] width 102 height 40
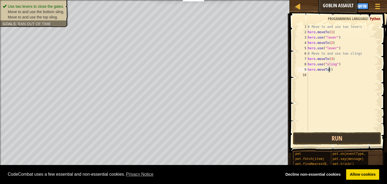
type textarea "hero.moveTo(4)"
click at [322, 81] on div "# Move to and use two levers hero . moveTo ( 1 ) hero . use ( "lever" ) hero . …" at bounding box center [342, 83] width 72 height 118
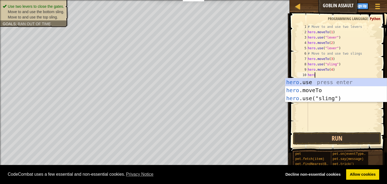
scroll to position [2, 0]
click at [328, 100] on div "hero .use press enter hero .moveTo press enter hero .use("sling") press enter" at bounding box center [336, 98] width 102 height 40
type textarea "hero.use("sling")"
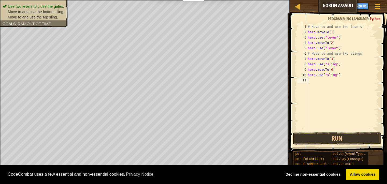
click at [323, 79] on div "# Move to and use two levers hero . moveTo ( 1 ) hero . use ( "lever" ) hero . …" at bounding box center [342, 83] width 72 height 118
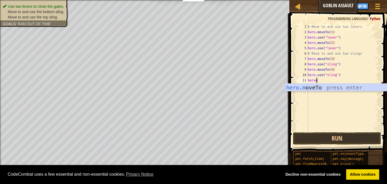
scroll to position [2, 1]
click at [332, 88] on div "hero . mov eTo press enter" at bounding box center [336, 96] width 102 height 24
type textarea "hero.moveTo(2)"
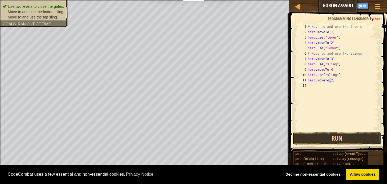
click at [330, 87] on div "# Move to and use two levers hero . moveTo ( 1 ) hero . use ( "lever" ) hero . …" at bounding box center [342, 83] width 72 height 118
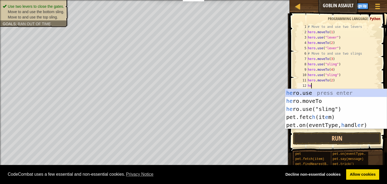
scroll to position [2, 0]
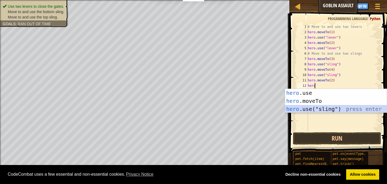
click at [325, 106] on div "hero .use press enter hero .moveTo press enter hero .use("sling") press enter" at bounding box center [336, 109] width 102 height 40
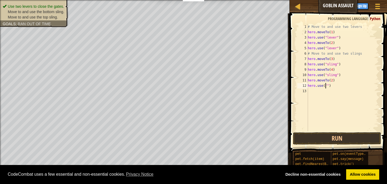
click at [327, 86] on div "# Move to and use two levers hero . moveTo ( 1 ) hero . use ( "lever" ) hero . …" at bounding box center [342, 83] width 72 height 118
drag, startPoint x: 328, startPoint y: 86, endPoint x: 307, endPoint y: 78, distance: 22.6
click at [307, 78] on div "hero.use("") 1 2 3 4 5 6 7 8 9 10 11 12 13 # Move to and use two levers hero . …" at bounding box center [337, 77] width 83 height 107
type textarea "hero.moveTo(2) hero.use("")"
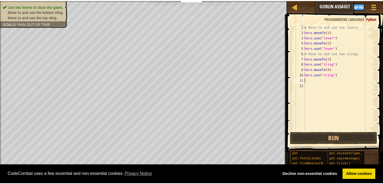
scroll to position [2, 0]
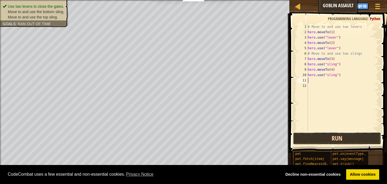
click at [347, 140] on button "Run" at bounding box center [337, 139] width 88 height 12
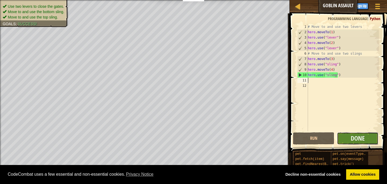
click at [368, 141] on button "Done" at bounding box center [357, 139] width 41 height 12
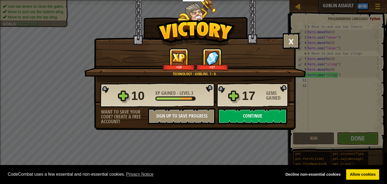
click at [238, 111] on button "Continue" at bounding box center [252, 116] width 69 height 16
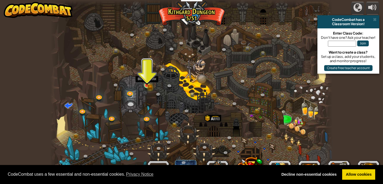
click at [149, 85] on img at bounding box center [146, 78] width 7 height 15
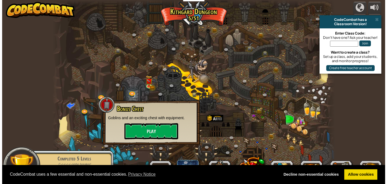
scroll to position [0, 0]
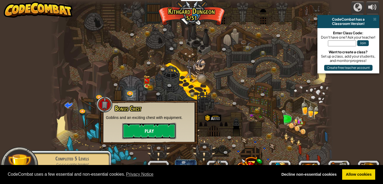
click at [151, 128] on button "Play" at bounding box center [149, 131] width 54 height 16
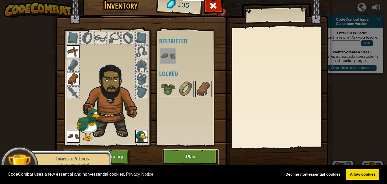
click at [190, 152] on button "Play" at bounding box center [190, 157] width 56 height 15
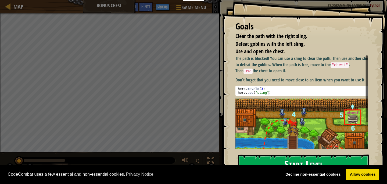
click at [298, 160] on button "Start Level" at bounding box center [303, 165] width 131 height 21
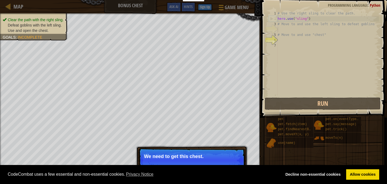
click at [157, 152] on p "Skip (esc) Continue We need to get this chest." at bounding box center [191, 160] width 107 height 25
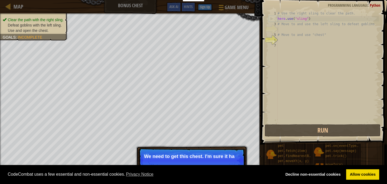
scroll to position [2, 0]
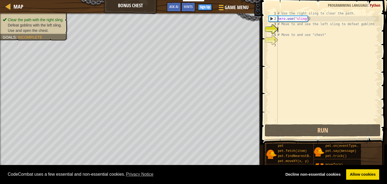
click at [291, 31] on div "# Use the right sling to clear the path. hero . use ( "sling" ) # Move to and u…" at bounding box center [327, 73] width 102 height 124
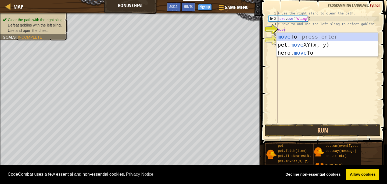
scroll to position [2, 0]
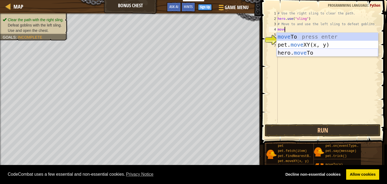
click at [302, 54] on div "move To press enter pet. move XY(x, y) press enter hero. move To press enter" at bounding box center [327, 53] width 102 height 40
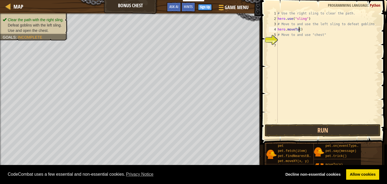
scroll to position [2, 2]
click at [315, 26] on div "# Use the right sling to clear the path. hero . use ( "sling" ) # Move to and u…" at bounding box center [327, 73] width 102 height 124
click at [315, 30] on div "# Use the right sling to clear the path. hero . use ( "sling" ) # Move to and u…" at bounding box center [327, 73] width 102 height 124
type textarea "hero.moveTo(3)"
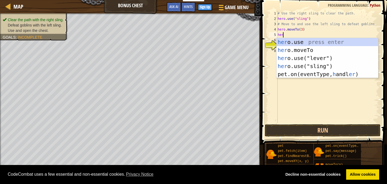
scroll to position [2, 0]
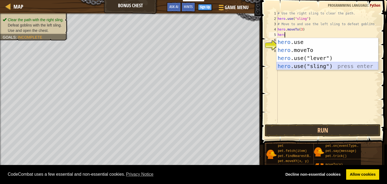
click at [299, 65] on div "hero .use press enter hero .moveTo press enter hero .use("lever") press enter h…" at bounding box center [327, 62] width 102 height 48
type textarea "hero.use("sling")"
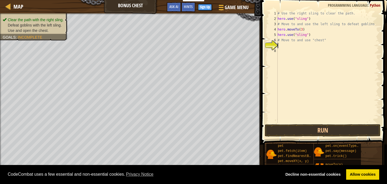
click at [292, 46] on div "# Use the right sling to clear the path. hero . use ( "sling" ) # Move to and u…" at bounding box center [327, 73] width 102 height 124
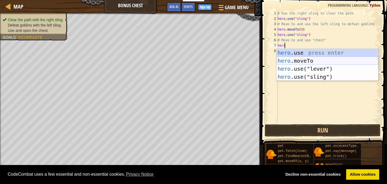
click at [308, 62] on div "hero .use press enter hero .moveTo press enter hero .use("lever") press enter h…" at bounding box center [327, 73] width 102 height 48
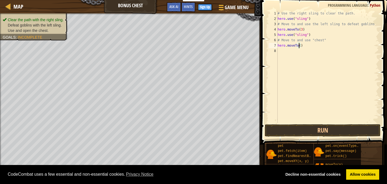
scroll to position [2, 2]
click at [338, 129] on button "Run" at bounding box center [323, 131] width 116 height 12
click at [326, 135] on button "Run" at bounding box center [323, 131] width 116 height 12
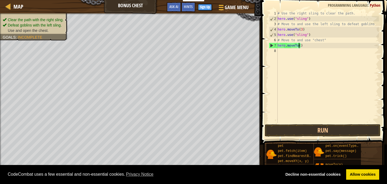
type textarea "hero.moveTo(2)"
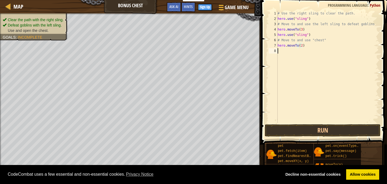
click at [292, 53] on div "# Use the right sling to clear the path. hero . use ( "sling" ) # Move to and u…" at bounding box center [327, 73] width 102 height 124
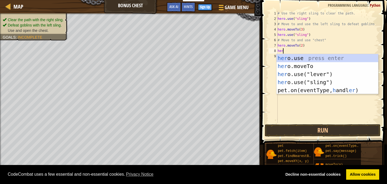
scroll to position [2, 0]
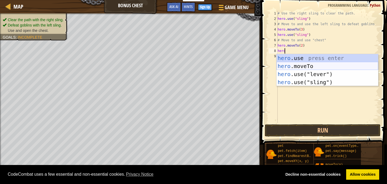
click at [300, 65] on div "hero .use press enter hero .moveTo press enter hero .use("lever") press enter h…" at bounding box center [327, 78] width 102 height 48
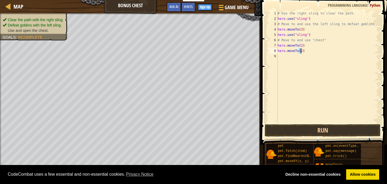
type textarea "hero.moveTo(4)"
click at [289, 56] on div "# Use the right sling to clear the path. hero . use ( "sling" ) # Move to and u…" at bounding box center [327, 73] width 102 height 124
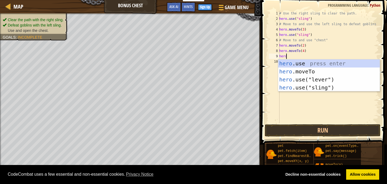
scroll to position [2, 0]
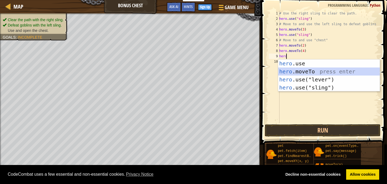
click at [341, 71] on div "hero .use press enter hero .moveTo press enter hero .use("lever") press enter h…" at bounding box center [329, 84] width 102 height 48
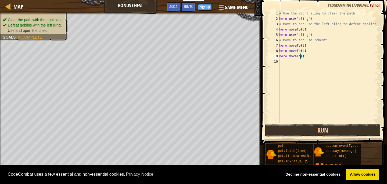
scroll to position [2, 2]
type textarea "hero.moveTo(6)"
click at [322, 129] on button "Run" at bounding box center [323, 131] width 116 height 12
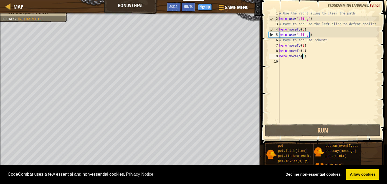
click at [291, 60] on div "# Use the right sling to clear the path. hero . use ( "sling" ) # Move to and u…" at bounding box center [328, 73] width 101 height 124
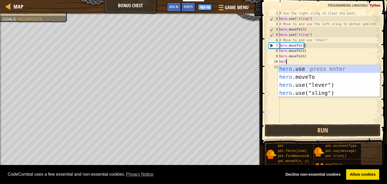
scroll to position [2, 0]
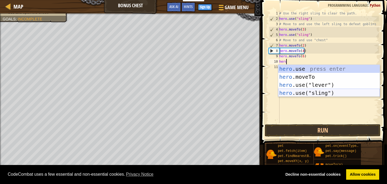
click at [309, 92] on div "hero .use press enter hero .moveTo press enter hero .use("lever") press enter h…" at bounding box center [329, 89] width 102 height 48
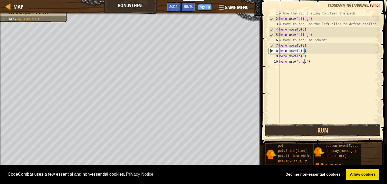
scroll to position [2, 2]
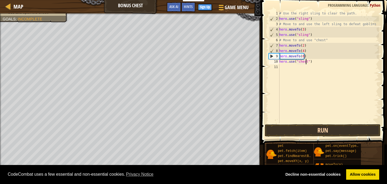
type textarea "hero.use("chest")"
click at [346, 126] on button "Run" at bounding box center [323, 131] width 116 height 12
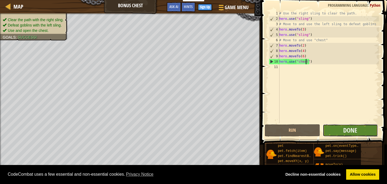
click at [358, 131] on button "Done" at bounding box center [350, 131] width 55 height 12
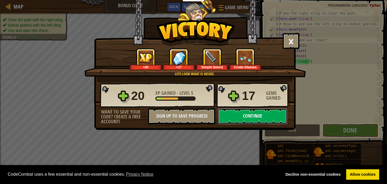
click at [233, 112] on button "Continue" at bounding box center [252, 116] width 69 height 16
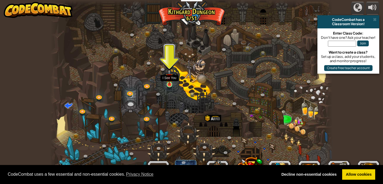
click at [172, 82] on img at bounding box center [169, 78] width 7 height 16
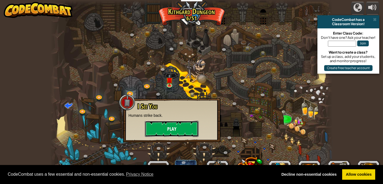
click at [188, 126] on button "Play" at bounding box center [172, 129] width 54 height 16
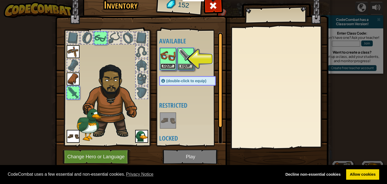
click at [167, 64] on button "Equip" at bounding box center [167, 67] width 15 height 6
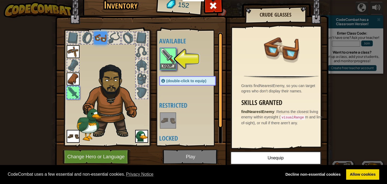
click at [165, 62] on img at bounding box center [167, 56] width 15 height 15
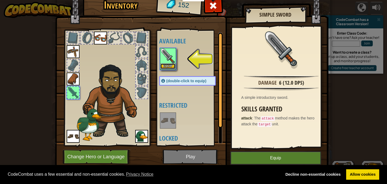
click at [169, 66] on button "Equip" at bounding box center [167, 67] width 15 height 6
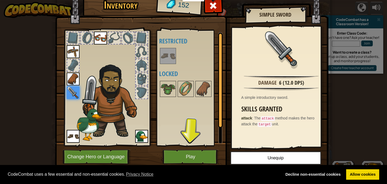
click at [98, 37] on img at bounding box center [100, 38] width 13 height 13
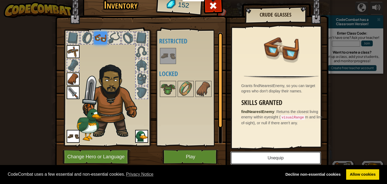
click at [279, 155] on button "Unequip" at bounding box center [275, 158] width 91 height 13
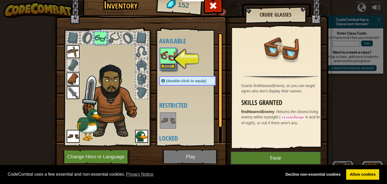
click at [161, 66] on button "Equip" at bounding box center [167, 67] width 15 height 6
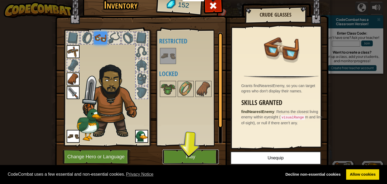
click at [189, 156] on button "Play" at bounding box center [190, 157] width 56 height 15
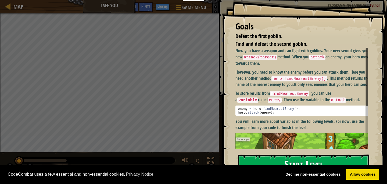
click at [277, 161] on button "Start Level" at bounding box center [303, 165] width 131 height 21
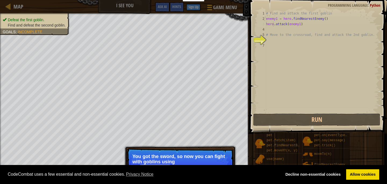
click at [273, 25] on div "# Find and attack the first goblin enemy1 = hero . findNearestEnemy ( ) hero . …" at bounding box center [322, 67] width 114 height 113
type textarea "hero.attack(enemy1)"
click at [275, 31] on div "# Find and attack the first goblin enemy1 = hero . findNearestEnemy ( ) hero . …" at bounding box center [322, 67] width 114 height 113
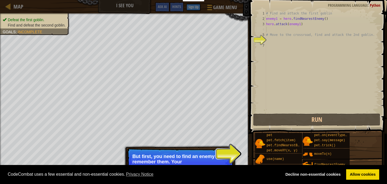
click at [201, 154] on p "Skip (esc) Continue But first, you need to find an enemy and remember them. Your" at bounding box center [180, 163] width 107 height 30
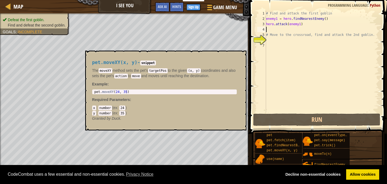
scroll to position [2, 0]
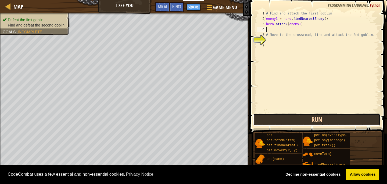
click at [294, 121] on button "Run" at bounding box center [316, 120] width 127 height 12
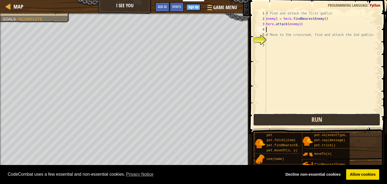
click at [293, 118] on button "Run" at bounding box center [316, 120] width 127 height 12
click at [286, 121] on button "Run" at bounding box center [316, 120] width 127 height 12
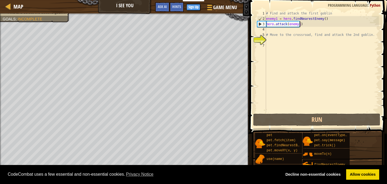
click at [325, 22] on div "# Find and attack the first goblin enemy1 = hero . findNearestEnemy ( ) hero . …" at bounding box center [322, 67] width 114 height 113
drag, startPoint x: 278, startPoint y: 31, endPoint x: 280, endPoint y: 39, distance: 7.9
click at [278, 33] on div "# Find and attack the first goblin enemy1 = hero . findNearestEnemy ( ) hero . …" at bounding box center [322, 67] width 114 height 113
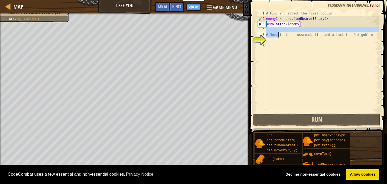
type textarea "to the crossroad, find and attack the 2nd goblin."
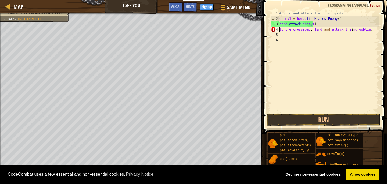
click at [314, 35] on div "# Find and attack the first goblin enemy1 = hero . findNearestEnemy ( ) hero . …" at bounding box center [335, 67] width 114 height 113
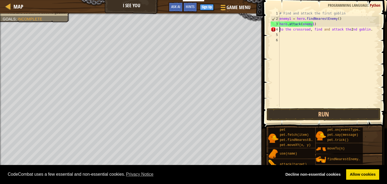
click at [280, 29] on div "# Find and attack the first goblin enemy1 = hero . findNearestEnemy ( ) hero . …" at bounding box center [328, 64] width 100 height 107
type textarea "# to the crossroad, find and attack the 2nd goblin."
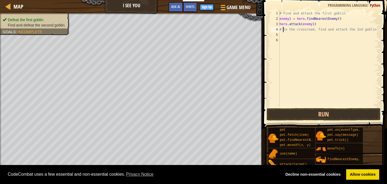
click at [291, 37] on div "# Find and attack the first goblin enemy1 = hero . findNearestEnemy ( ) hero . …" at bounding box center [328, 64] width 100 height 107
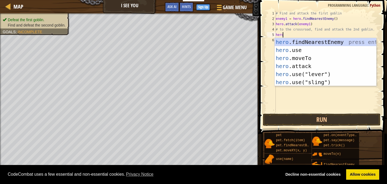
scroll to position [2, 0]
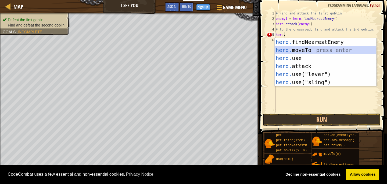
click at [323, 48] on div "hero. findNearestEnemy press enter hero. moveTo press enter hero. use press ent…" at bounding box center [325, 70] width 102 height 64
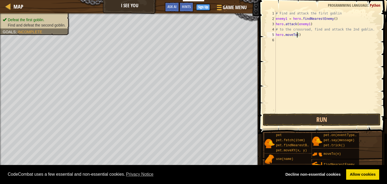
type textarea "hero.moveTo(3)"
click at [280, 41] on div "# Find and attack the first goblin enemy1 = hero . findNearestEnemy ( ) hero . …" at bounding box center [326, 67] width 104 height 113
click at [370, 30] on div "# Find and attack the first goblin enemy1 = hero . findNearestEnemy ( ) hero . …" at bounding box center [326, 67] width 104 height 113
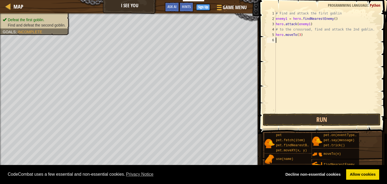
type textarea "# to the crossroad, find and attack the 2nd goblin."
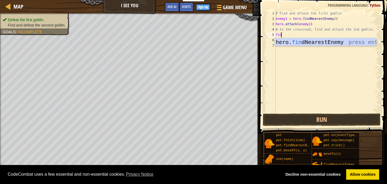
type textarea "find"
click at [336, 41] on div "hero. find NearestEnemy press enter" at bounding box center [325, 50] width 102 height 24
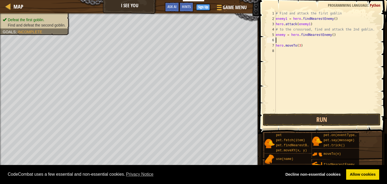
scroll to position [2, 0]
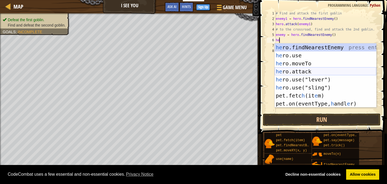
click at [309, 69] on div "he ro.findNearestEnemy press enter he ro.use press enter he ro.moveTo press ent…" at bounding box center [325, 84] width 102 height 81
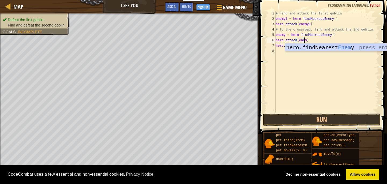
scroll to position [2, 2]
click at [356, 49] on div "hero.findNearest Enemy press enter" at bounding box center [336, 56] width 102 height 24
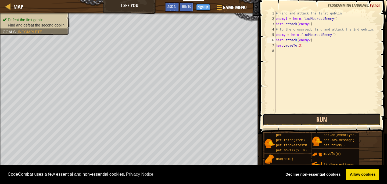
click at [307, 119] on button "Run" at bounding box center [322, 120] width 118 height 12
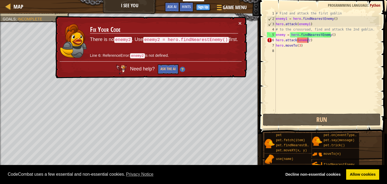
click at [307, 41] on div "# Find and attack the first goblin enemy1 = hero . findNearestEnemy ( ) hero . …" at bounding box center [326, 67] width 104 height 113
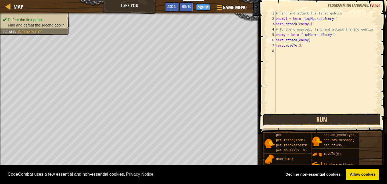
click at [291, 117] on button "Run" at bounding box center [322, 120] width 118 height 12
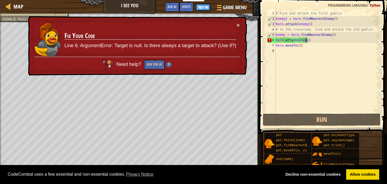
click at [310, 41] on div "# Find and attack the first goblin enemy1 = hero . findNearestEnemy ( ) hero . …" at bounding box center [326, 67] width 104 height 113
click at [305, 46] on div "# Find and attack the first goblin enemy1 = hero . findNearestEnemy ( ) hero . …" at bounding box center [326, 67] width 104 height 113
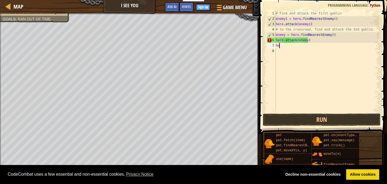
scroll to position [2, 0]
type textarea "h"
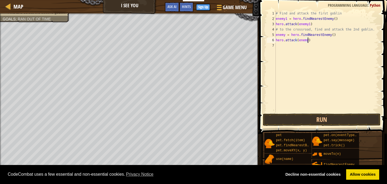
click at [368, 29] on div "# Find and attack the first goblin enemy1 = hero . findNearestEnemy ( ) hero . …" at bounding box center [326, 67] width 104 height 113
type textarea "# to the crossroad, find and attack the 2nd goblin."
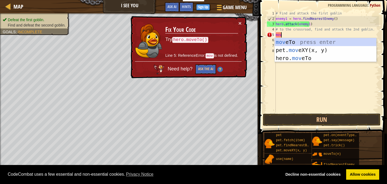
type textarea "m"
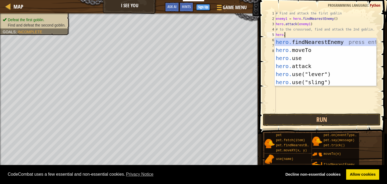
scroll to position [2, 1]
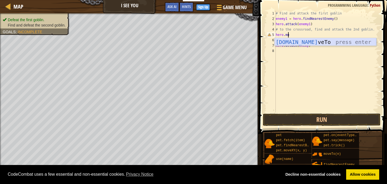
click at [318, 43] on div "[DOMAIN_NAME] veTo press enter" at bounding box center [325, 50] width 102 height 24
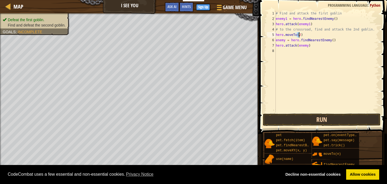
type textarea "hero.moveTo(2)"
click at [303, 121] on button "Run" at bounding box center [322, 120] width 118 height 12
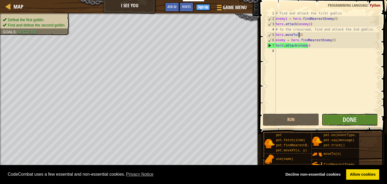
click at [342, 117] on button "Done" at bounding box center [349, 120] width 56 height 12
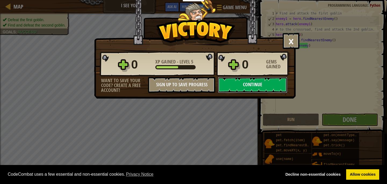
click at [242, 81] on button "Continue" at bounding box center [252, 85] width 69 height 16
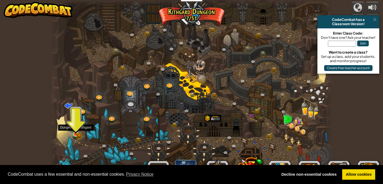
click at [79, 131] on img at bounding box center [75, 127] width 7 height 15
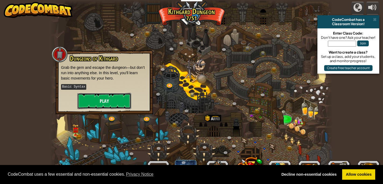
click at [98, 100] on button "Play" at bounding box center [104, 101] width 54 height 16
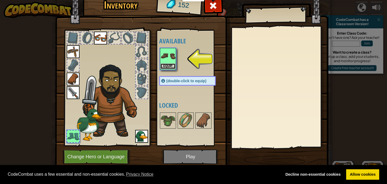
click at [164, 68] on button "Equip" at bounding box center [167, 67] width 15 height 6
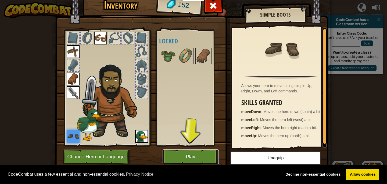
click at [208, 158] on button "Play" at bounding box center [190, 157] width 56 height 15
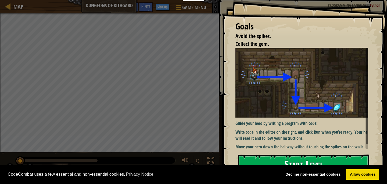
click at [269, 160] on button "Start Level" at bounding box center [303, 165] width 131 height 21
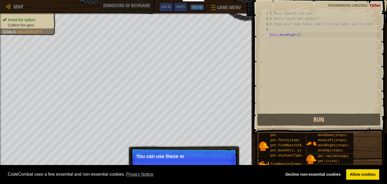
click at [204, 159] on p "You can use these m" at bounding box center [183, 156] width 95 height 5
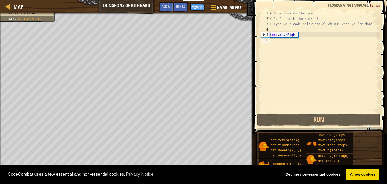
click at [276, 42] on div "# Move towards the gem. # Don’t touch the spikes! # Type your code below and cl…" at bounding box center [324, 67] width 110 height 113
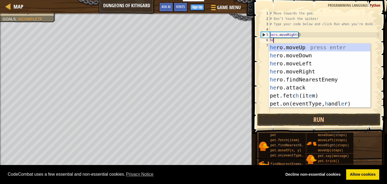
type textarea "hero"
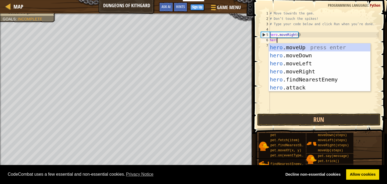
scroll to position [2, 0]
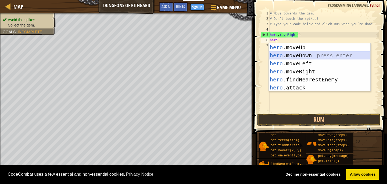
drag, startPoint x: 302, startPoint y: 54, endPoint x: 305, endPoint y: 61, distance: 7.9
click at [302, 57] on div "hero .moveUp press enter hero .moveDown press enter hero .moveLeft press enter …" at bounding box center [320, 76] width 102 height 64
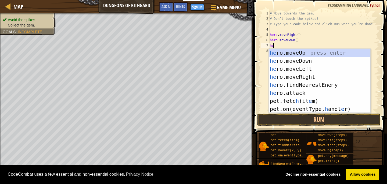
type textarea "hero"
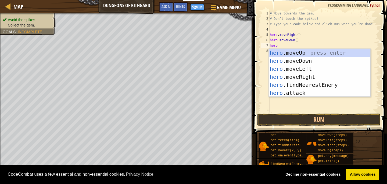
scroll to position [2, 0]
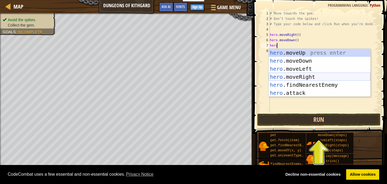
click at [296, 80] on div "hero .moveUp press enter hero .moveDown press enter hero .moveLeft press enter …" at bounding box center [320, 81] width 102 height 64
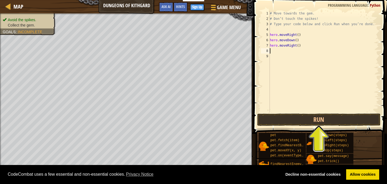
scroll to position [2, 0]
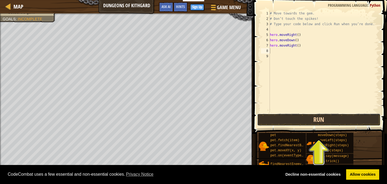
click at [335, 118] on button "Run" at bounding box center [318, 120] width 123 height 12
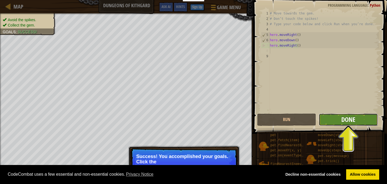
click at [355, 118] on span "Done" at bounding box center [348, 119] width 14 height 9
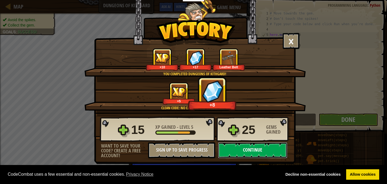
click at [272, 149] on button "Continue" at bounding box center [252, 151] width 69 height 16
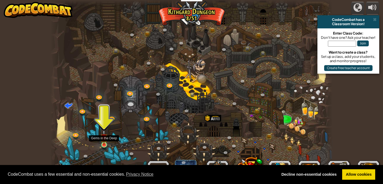
click at [104, 142] on img at bounding box center [103, 138] width 7 height 16
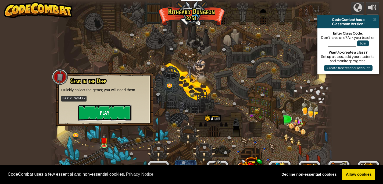
click at [115, 109] on button "Play" at bounding box center [105, 113] width 54 height 16
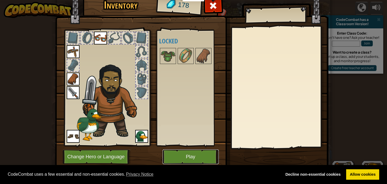
click at [190, 159] on button "Play" at bounding box center [190, 157] width 56 height 15
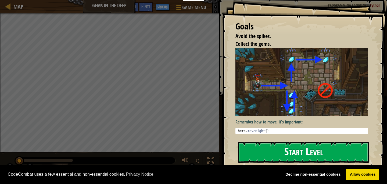
click at [272, 151] on button "Start Level" at bounding box center [303, 152] width 131 height 21
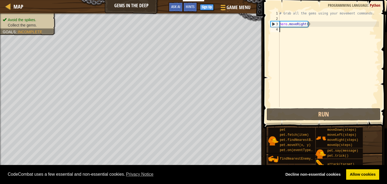
scroll to position [2, 0]
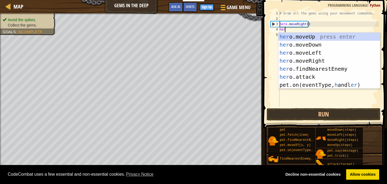
type textarea "hero"
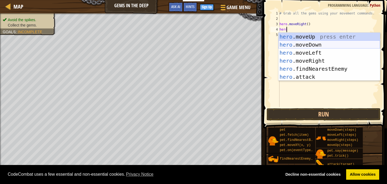
click at [308, 45] on div "hero .moveUp press enter hero .moveDown press enter hero .moveLeft press enter …" at bounding box center [329, 65] width 102 height 64
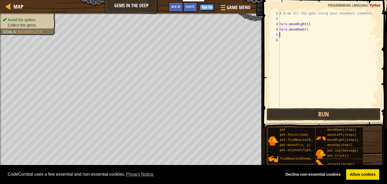
scroll to position [2, 0]
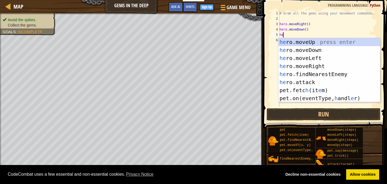
type textarea "hero"
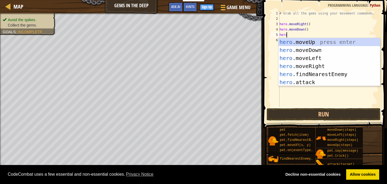
scroll to position [2, 0]
click at [327, 42] on div "hero .moveUp press enter hero .moveDown press enter hero .moveLeft press enter …" at bounding box center [329, 70] width 102 height 64
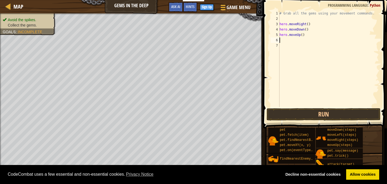
scroll to position [2, 0]
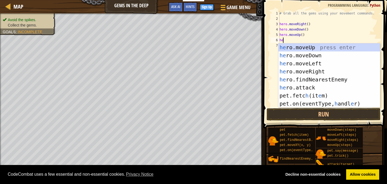
type textarea "hero"
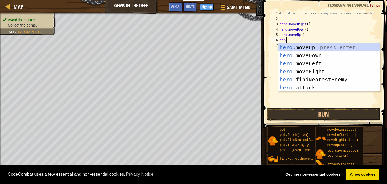
scroll to position [2, 0]
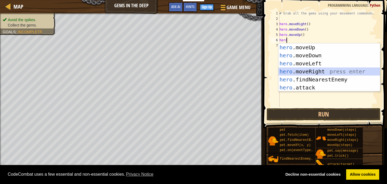
click at [310, 72] on div "hero .moveUp press enter hero .moveDown press enter hero .moveLeft press enter …" at bounding box center [329, 76] width 102 height 64
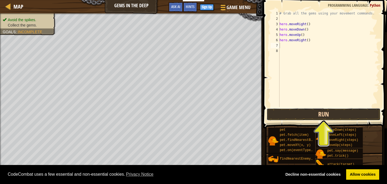
click at [301, 113] on button "Run" at bounding box center [323, 114] width 114 height 12
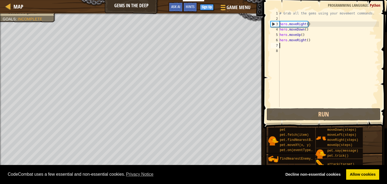
click at [305, 35] on div "# Grab all the gems using your movement commands. hero . moveRight ( ) hero . m…" at bounding box center [328, 64] width 100 height 107
type textarea "hero.moveUp()"
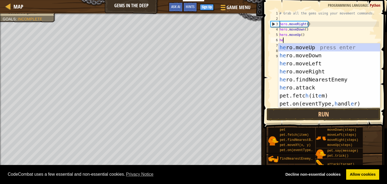
type textarea "her"
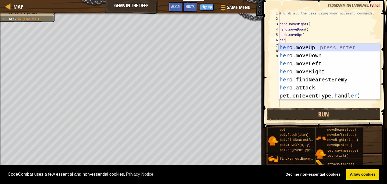
scroll to position [2, 0]
drag, startPoint x: 0, startPoint y: 0, endPoint x: 328, endPoint y: 48, distance: 331.6
click at [328, 47] on div "her o.moveUp press enter her o.moveDown press enter her o.moveLeft press enter …" at bounding box center [329, 80] width 102 height 73
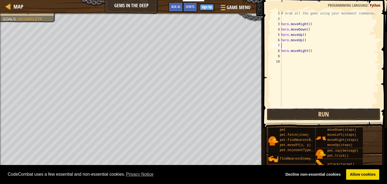
click at [307, 115] on button "Run" at bounding box center [323, 114] width 114 height 12
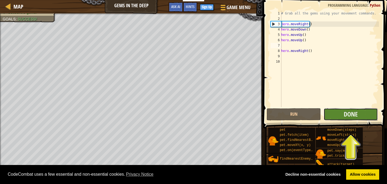
click at [361, 115] on button "Done" at bounding box center [350, 114] width 54 height 12
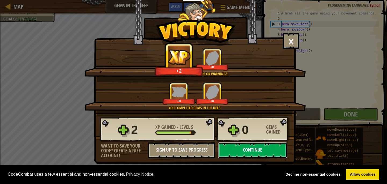
click at [243, 149] on button "Continue" at bounding box center [252, 151] width 69 height 16
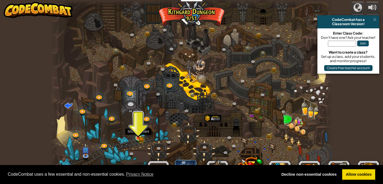
click at [137, 138] on img at bounding box center [138, 131] width 7 height 15
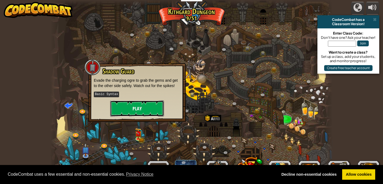
click at [151, 104] on button "Play" at bounding box center [137, 109] width 54 height 16
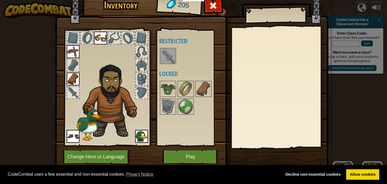
click at [166, 52] on img at bounding box center [167, 56] width 15 height 15
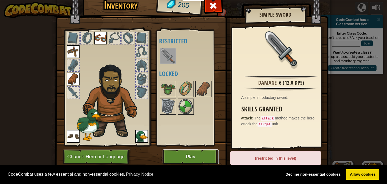
click at [188, 157] on button "Play" at bounding box center [190, 157] width 56 height 15
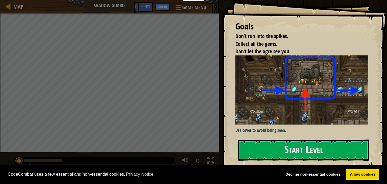
click at [294, 136] on div "Goals Don’t run into the spikes. Collect all the gems. Don’t let the ogre see y…" at bounding box center [304, 84] width 165 height 169
click at [292, 143] on button "Start Level" at bounding box center [303, 150] width 131 height 21
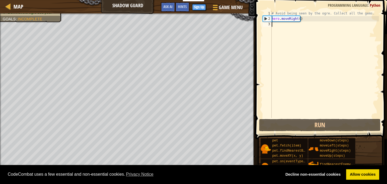
scroll to position [2, 0]
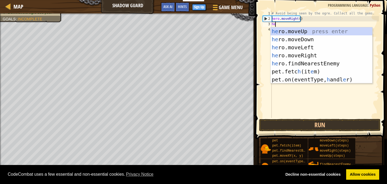
type textarea "hero"
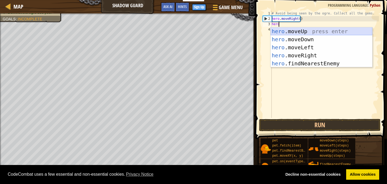
click at [311, 32] on div "hero .moveUp press enter hero .moveDown press enter hero .moveLeft press enter …" at bounding box center [321, 55] width 102 height 56
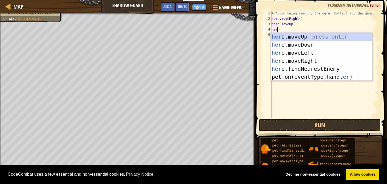
type textarea "hero"
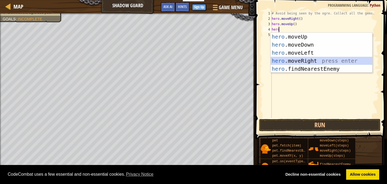
click at [305, 62] on div "hero .moveUp press enter hero .moveDown press enter hero .moveLeft press enter …" at bounding box center [321, 61] width 102 height 56
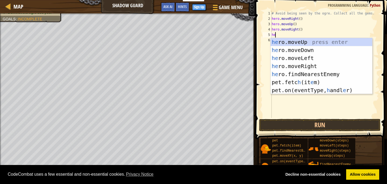
type textarea "hero"
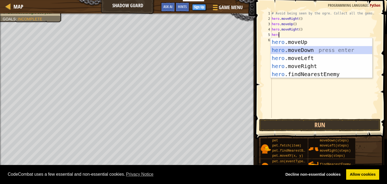
click at [316, 51] on div "hero .moveUp press enter hero .moveDown press enter hero .moveLeft press enter …" at bounding box center [321, 66] width 102 height 56
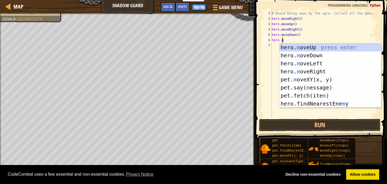
type textarea "hero mo"
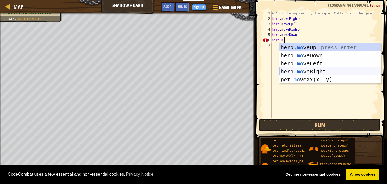
click at [313, 71] on div "hero. mo veUp press enter hero. mo veDown press enter hero. mo veLeft press ent…" at bounding box center [330, 72] width 102 height 56
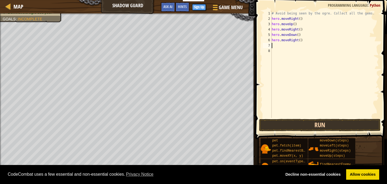
scroll to position [2, 0]
click at [313, 128] on button "Run" at bounding box center [319, 125] width 121 height 12
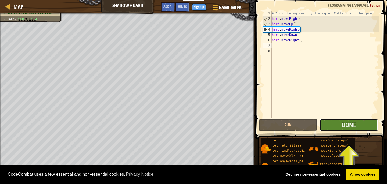
click at [339, 126] on button "Done" at bounding box center [349, 125] width 58 height 12
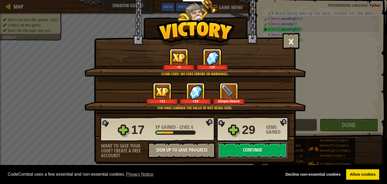
click at [253, 151] on button "Continue" at bounding box center [252, 151] width 69 height 16
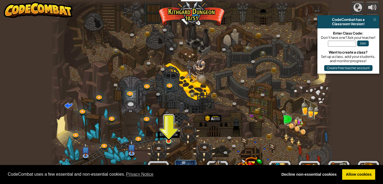
click at [172, 141] on img at bounding box center [168, 134] width 7 height 16
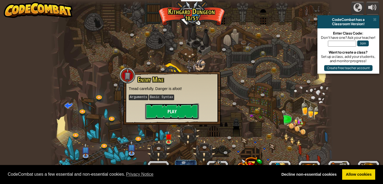
click at [182, 115] on button "Play" at bounding box center [172, 112] width 54 height 16
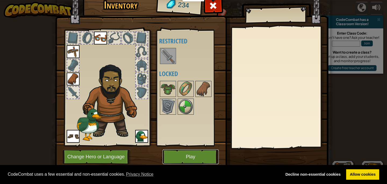
click at [180, 157] on button "Play" at bounding box center [190, 157] width 56 height 15
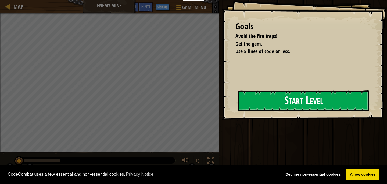
click at [256, 95] on button "Start Level" at bounding box center [303, 100] width 131 height 21
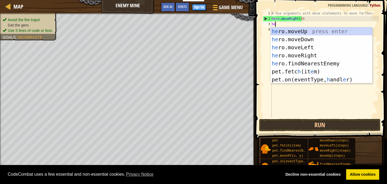
scroll to position [2, 0]
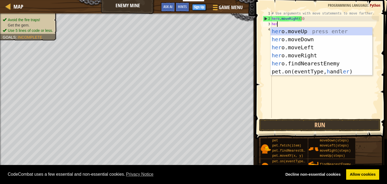
type textarea "hero"
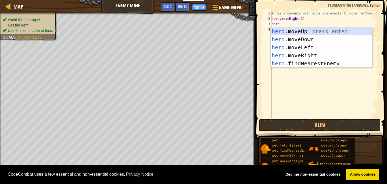
click at [280, 32] on div "hero .moveUp press enter hero .moveDown press enter hero .moveLeft press enter …" at bounding box center [321, 55] width 102 height 56
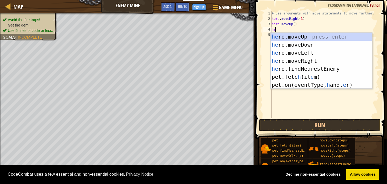
type textarea "hero"
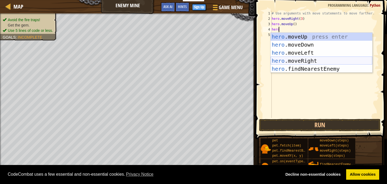
click at [310, 62] on div "hero .moveUp press enter hero .moveDown press enter hero .moveLeft press enter …" at bounding box center [321, 61] width 102 height 56
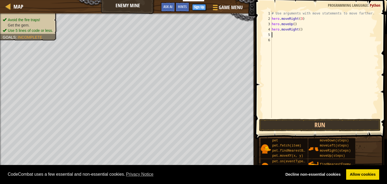
scroll to position [2, 0]
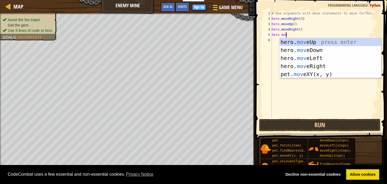
type textarea "hero move"
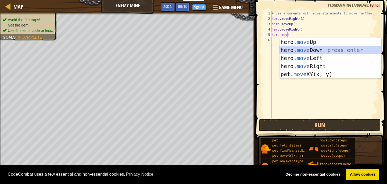
click at [321, 52] on div "hero. move Up press enter hero. move Down press enter hero. move Left press ent…" at bounding box center [330, 66] width 102 height 56
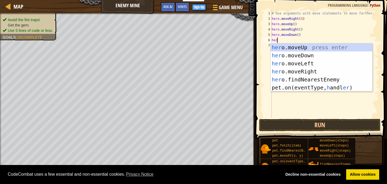
type textarea "hero"
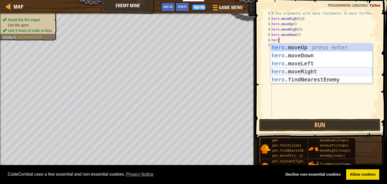
click at [309, 69] on div "hero .moveUp press enter hero .moveDown press enter hero .moveLeft press enter …" at bounding box center [321, 72] width 102 height 56
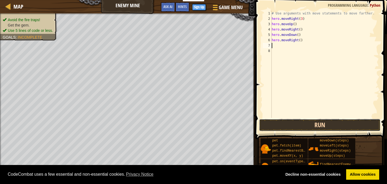
click at [346, 126] on button "Run" at bounding box center [319, 125] width 121 height 12
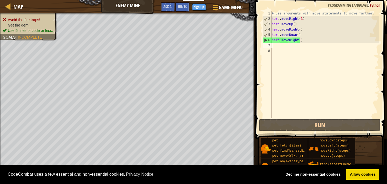
drag, startPoint x: 296, startPoint y: 34, endPoint x: 300, endPoint y: 34, distance: 4.0
click at [297, 34] on div "# Use arguments with move statements to move farther. hero . moveRight ( 3 ) he…" at bounding box center [324, 70] width 108 height 118
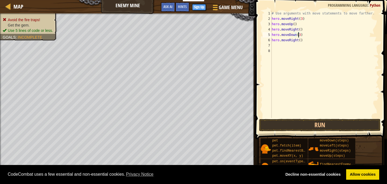
click at [298, 41] on div "# Use arguments with move statements to move farther. hero . moveRight ( 3 ) he…" at bounding box center [324, 70] width 108 height 118
type textarea "hero.moveRight(3)"
click at [325, 120] on button "Run" at bounding box center [319, 125] width 121 height 12
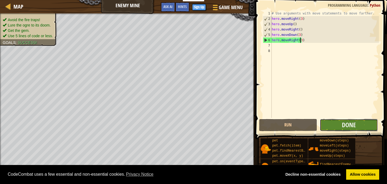
click at [342, 120] on button "Done" at bounding box center [349, 125] width 58 height 12
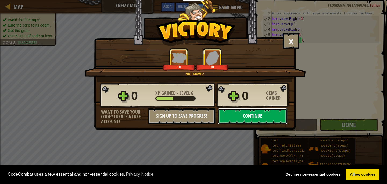
click at [241, 111] on button "Continue" at bounding box center [252, 116] width 69 height 16
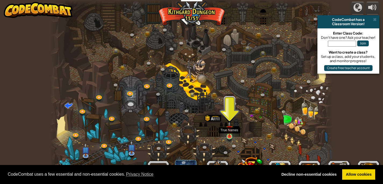
click at [230, 135] on img at bounding box center [229, 130] width 7 height 16
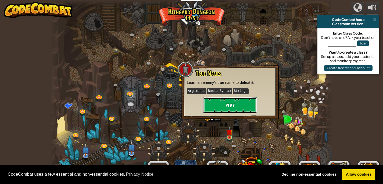
click at [243, 105] on button "Play" at bounding box center [230, 105] width 54 height 16
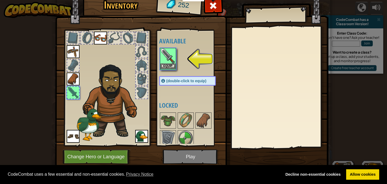
click at [168, 63] on img at bounding box center [167, 56] width 15 height 15
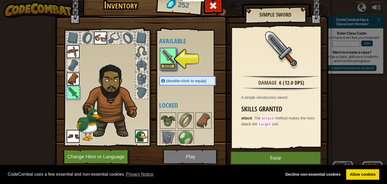
click at [168, 66] on button "Equip" at bounding box center [167, 67] width 15 height 6
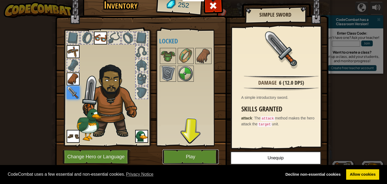
click at [192, 154] on button "Play" at bounding box center [190, 157] width 56 height 15
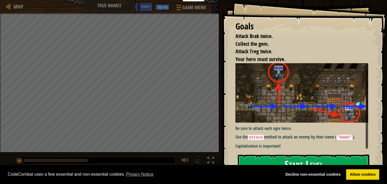
scroll to position [4, 0]
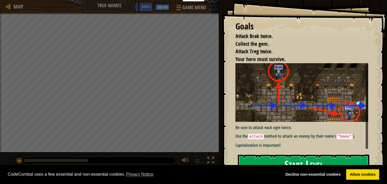
click at [272, 156] on button "Start Level" at bounding box center [303, 165] width 131 height 21
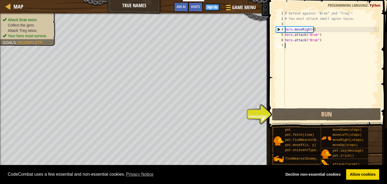
click at [315, 31] on div "# Defend against "Brak" and "Treg"! # You must attack small ogres twice. hero .…" at bounding box center [331, 64] width 95 height 107
type textarea "hero.moveRight()"
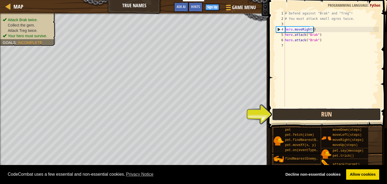
click at [304, 118] on button "Run" at bounding box center [326, 114] width 108 height 12
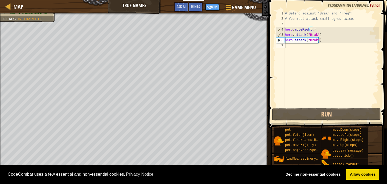
click at [303, 46] on div "# Defend against "Brak" and "Treg"! # You must attack small ogres twice. hero .…" at bounding box center [331, 64] width 95 height 107
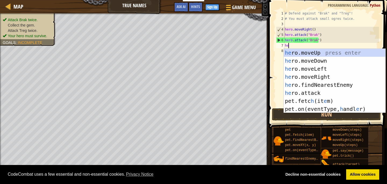
scroll to position [2, 0]
type textarea "hero"
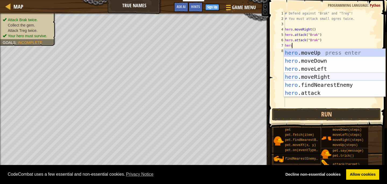
click at [324, 74] on div "hero .moveUp press enter hero .moveDown press enter hero .moveLeft press enter …" at bounding box center [335, 81] width 102 height 64
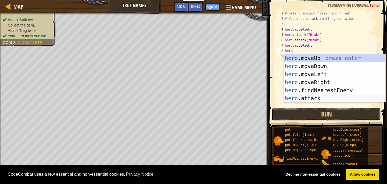
click at [307, 101] on div "hero .moveUp press enter hero .moveDown press enter hero .moveLeft press enter …" at bounding box center [335, 86] width 102 height 64
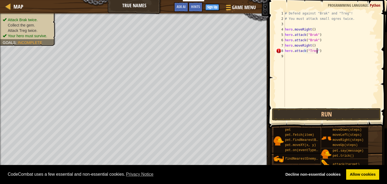
type textarea "hero.attack("Treg")"
click at [295, 58] on div "# Defend against "Brak" and "Treg"! # You must attack small ogres twice. hero .…" at bounding box center [331, 64] width 95 height 107
click at [316, 118] on button "Run" at bounding box center [326, 114] width 108 height 12
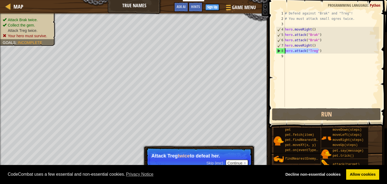
drag, startPoint x: 321, startPoint y: 52, endPoint x: 282, endPoint y: 52, distance: 38.9
click at [282, 52] on div "1 2 3 4 5 6 7 8 9 # Defend against "Brak" and "Treg"! # You must attack small o…" at bounding box center [327, 59] width 104 height 97
type textarea "hero.attack("Treg")"
click at [296, 61] on div "# Defend against "Brak" and "Treg"! # You must attack small ogres twice. hero .…" at bounding box center [331, 64] width 95 height 107
paste textarea "hero.attack("Treg")"
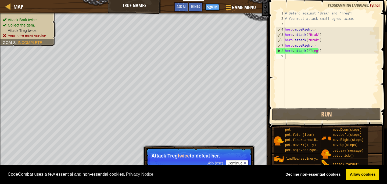
type textarea "hero.attack("Treg")"
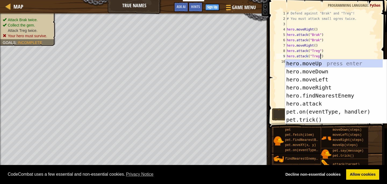
click at [356, 52] on div "# Defend against "Brak" and "Treg"! # You must attack small ogres twice. hero .…" at bounding box center [331, 64] width 93 height 107
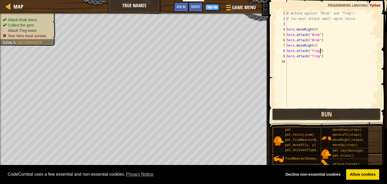
click at [333, 115] on button "Run" at bounding box center [326, 114] width 108 height 12
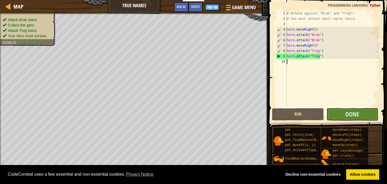
click at [302, 64] on div "# Defend against "Brak" and "Treg"! # You must attack small ogres twice. hero .…" at bounding box center [331, 64] width 93 height 107
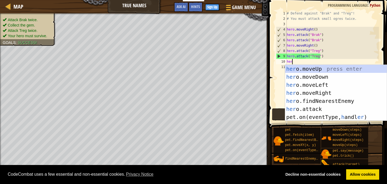
scroll to position [2, 0]
type textarea "hero"
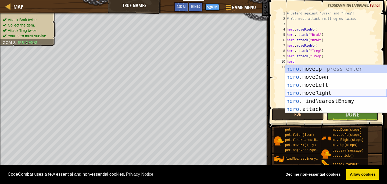
click at [320, 92] on div "hero .moveUp press enter hero .moveDown press enter hero .moveLeft press enter …" at bounding box center [336, 97] width 102 height 64
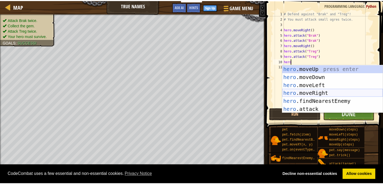
scroll to position [2, 0]
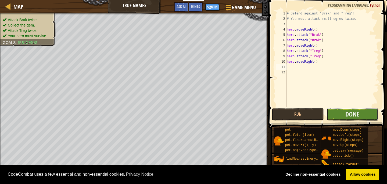
click at [344, 116] on button "Done" at bounding box center [352, 114] width 52 height 12
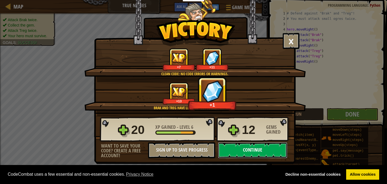
click at [262, 150] on button "Continue" at bounding box center [252, 151] width 69 height 16
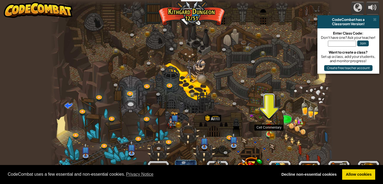
click at [267, 134] on img at bounding box center [268, 127] width 7 height 15
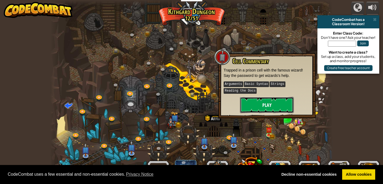
click at [244, 105] on button "Play" at bounding box center [267, 105] width 54 height 16
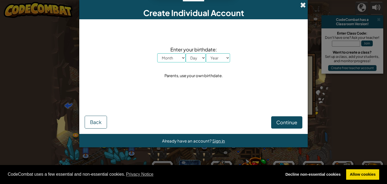
click at [300, 4] on span at bounding box center [303, 5] width 6 height 6
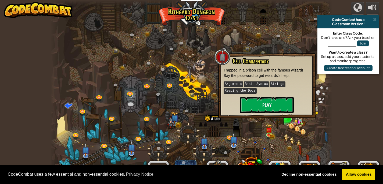
click at [336, 46] on input "text" at bounding box center [342, 44] width 28 height 6
type input "HandGreenShip"
click at [359, 45] on button "Join" at bounding box center [363, 44] width 12 height 6
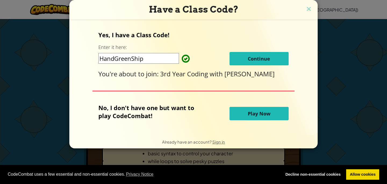
click at [258, 61] on span "Continue" at bounding box center [259, 59] width 22 height 6
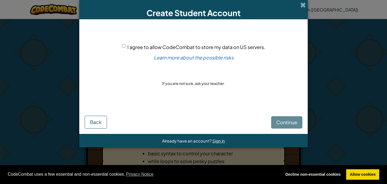
click at [125, 44] on div "I agree to allow CodeCombat to store my data on US servers." at bounding box center [193, 47] width 143 height 8
click at [125, 44] on input "I agree to allow CodeCombat to store my data on US servers." at bounding box center [123, 45] width 3 height 3
checkbox input "true"
click at [289, 121] on span "Continue" at bounding box center [286, 122] width 21 height 6
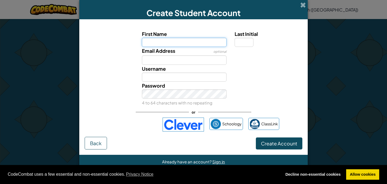
click at [161, 39] on input "First Name" at bounding box center [184, 42] width 85 height 9
type input "Benjamin"
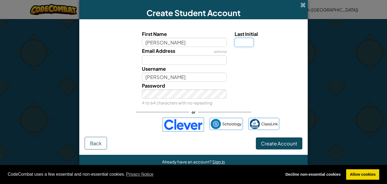
click at [248, 42] on input "Last Initial" at bounding box center [243, 42] width 19 height 9
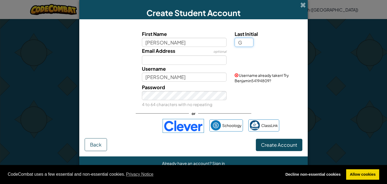
type input "G"
type input "BenjaminG"
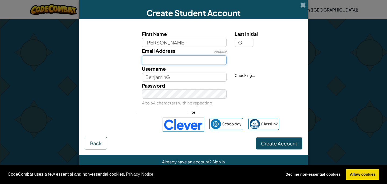
click at [181, 64] on input "Email Address" at bounding box center [184, 60] width 85 height 9
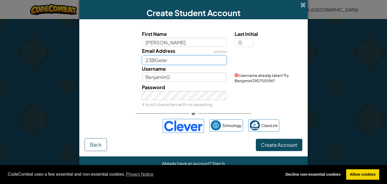
type input "23BGelera"
